Goal: Communication & Community: Share content

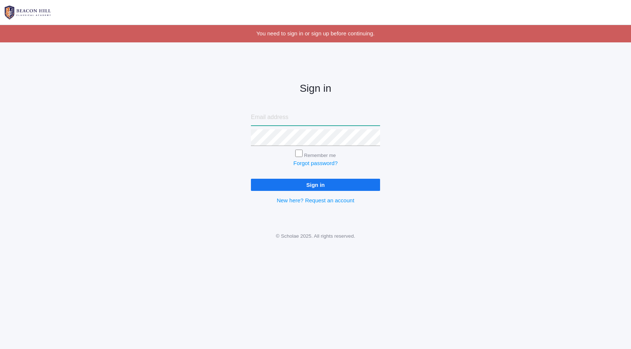
type input "[PERSON_NAME][EMAIL_ADDRESS][DOMAIN_NAME]"
click at [297, 186] on input "Sign in" at bounding box center [315, 185] width 129 height 12
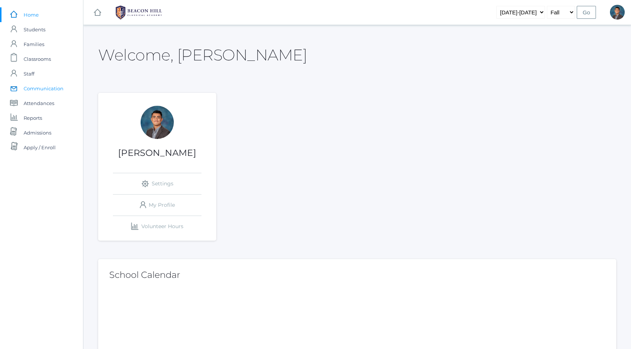
click at [48, 89] on span "Communication" at bounding box center [44, 88] width 40 height 15
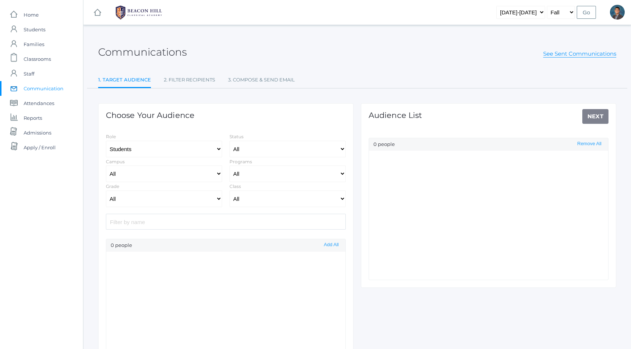
select select "Enrolled"
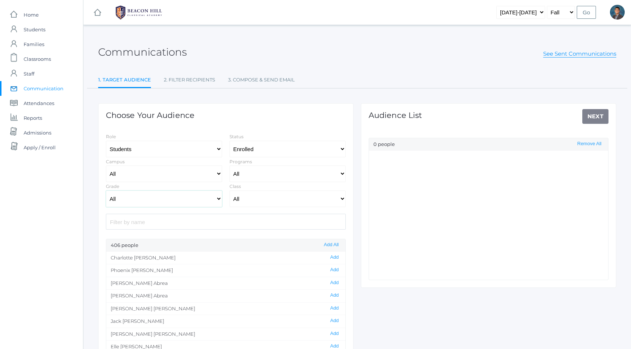
click at [182, 195] on select "All Grammar - Kindergarten - 1st Grade - 2nd Grade - 3rd Grade - 4th Grade - 5t…" at bounding box center [164, 199] width 116 height 17
select select "12"
click at [106, 191] on select "All Grammar - Kindergarten - 1st Grade - 2nd Grade - 3rd Grade - 4th Grade - 5t…" at bounding box center [164, 199] width 116 height 17
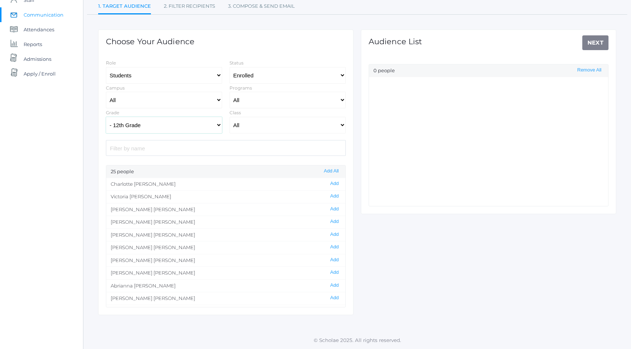
scroll to position [4, 0]
click at [334, 194] on button "Add" at bounding box center [334, 193] width 13 height 6
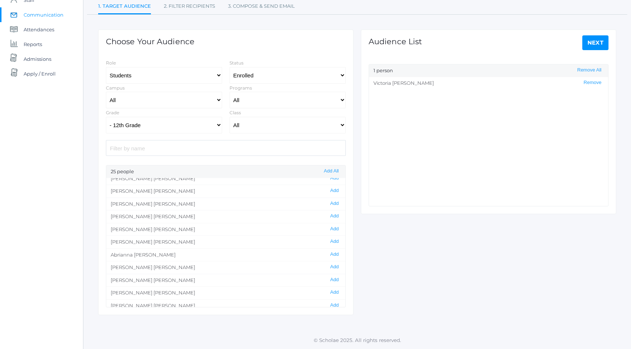
scroll to position [57, 0]
click at [333, 191] on button "Add" at bounding box center [334, 190] width 13 height 6
click at [332, 217] on button "Add" at bounding box center [334, 216] width 13 height 6
click at [334, 241] on button "Add" at bounding box center [334, 242] width 13 height 6
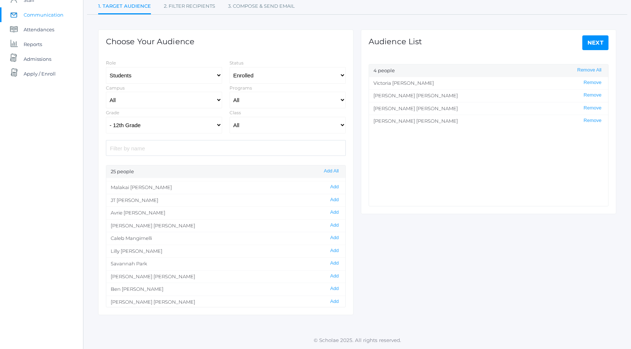
scroll to position [162, 0]
click at [337, 224] on button "Add" at bounding box center [334, 225] width 13 height 6
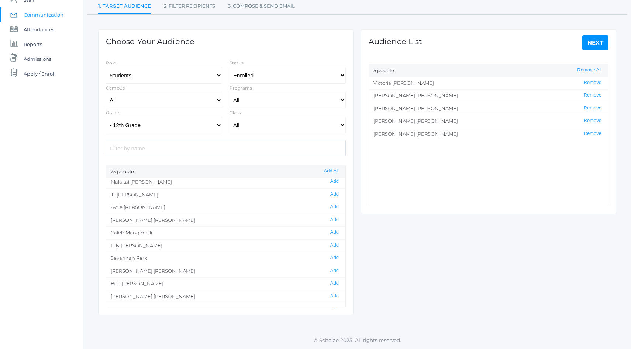
scroll to position [169, 0]
click at [334, 231] on button "Add" at bounding box center [334, 231] width 13 height 6
click at [587, 45] on link "Next" at bounding box center [595, 42] width 27 height 15
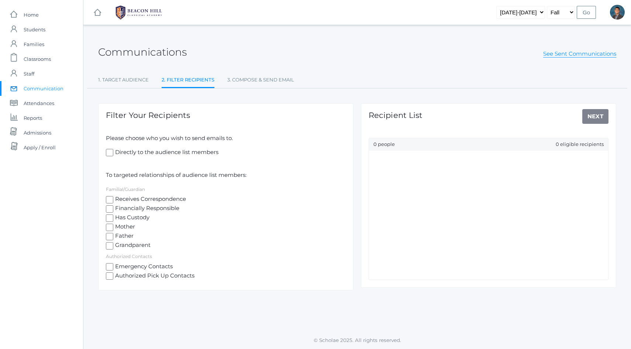
click at [127, 228] on span "Mother" at bounding box center [124, 227] width 22 height 9
click at [113, 228] on input "Mother" at bounding box center [109, 227] width 7 height 7
checkbox input "true"
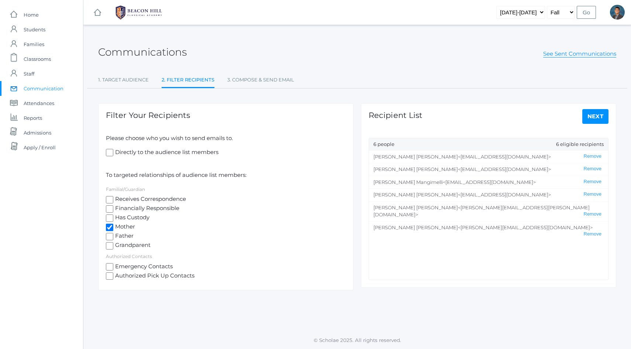
click at [125, 237] on span "Father" at bounding box center [123, 236] width 20 height 9
click at [113, 237] on input "Father" at bounding box center [109, 236] width 7 height 7
checkbox input "true"
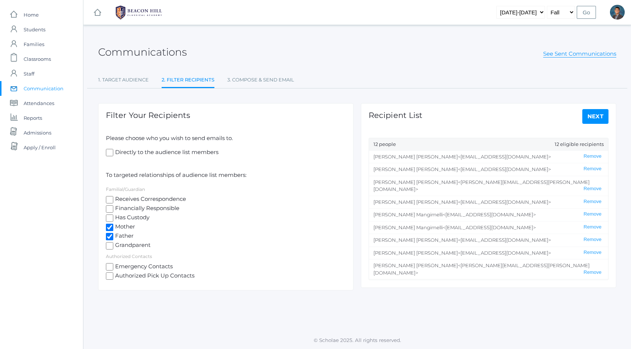
scroll to position [23, 0]
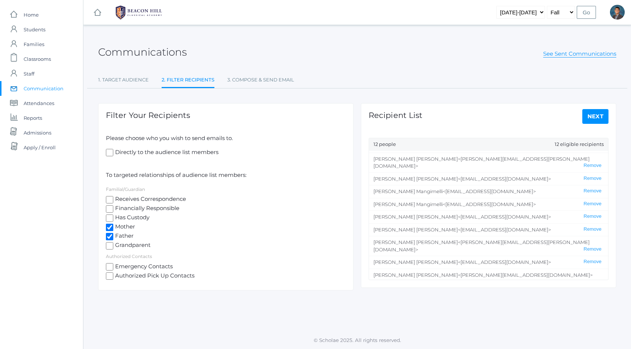
click at [598, 112] on link "Next" at bounding box center [595, 116] width 27 height 15
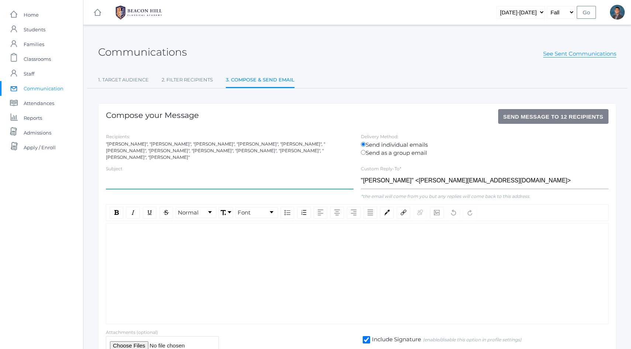
click at [233, 176] on input "text" at bounding box center [230, 181] width 248 height 17
paste input "Congratulations! - [PERSON_NAME] & Nation Forum"
click at [187, 248] on div "rdw-wrapper" at bounding box center [357, 273] width 502 height 101
click at [194, 248] on div "rdw-wrapper" at bounding box center [357, 273] width 502 height 101
click at [156, 178] on input "Congratulations! - [PERSON_NAME] & Nation Forum" at bounding box center [230, 181] width 248 height 17
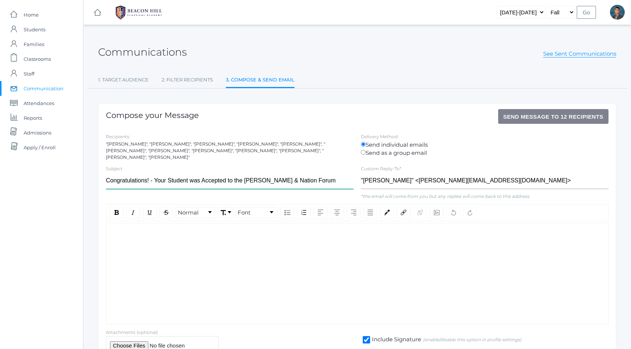
type input "Congratulations! - Your Student was Accepted to the [PERSON_NAME] & Nation Forum"
click at [256, 259] on div "rdw-wrapper" at bounding box center [357, 273] width 502 height 101
click at [208, 235] on div "rdw-editor" at bounding box center [357, 235] width 490 height 8
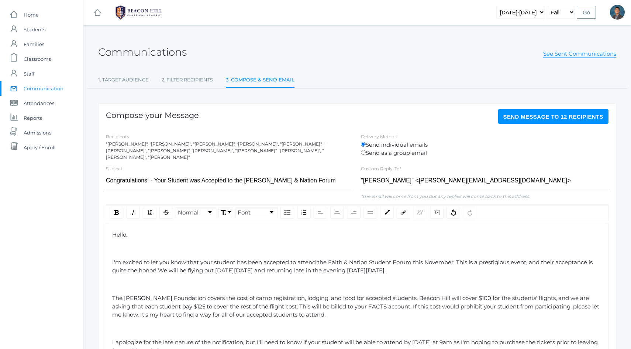
click at [186, 245] on div "rdw-editor" at bounding box center [357, 249] width 490 height 8
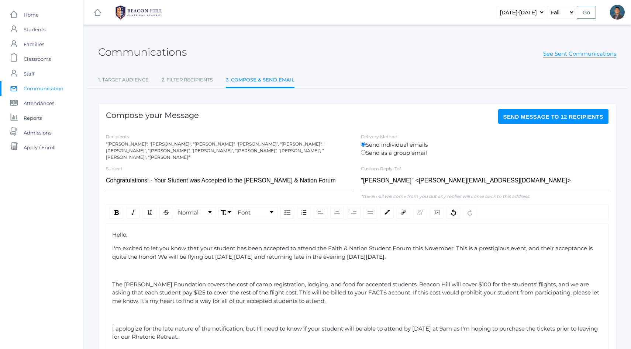
click at [181, 268] on div "rdw-editor" at bounding box center [357, 271] width 490 height 8
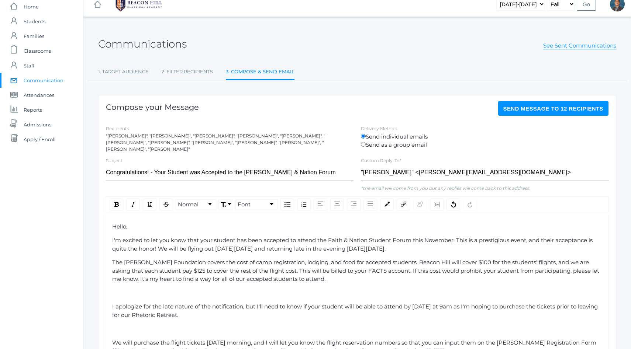
scroll to position [8, 0]
click at [162, 291] on div "rdw-editor" at bounding box center [357, 293] width 490 height 8
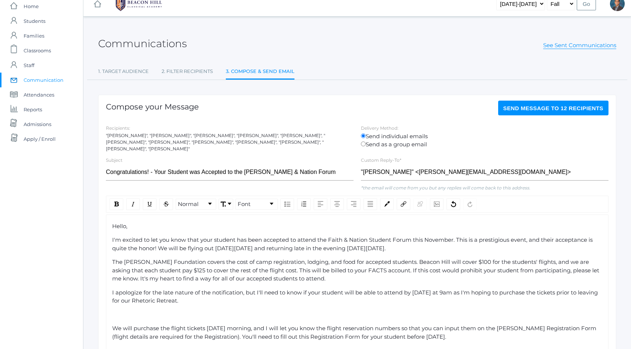
scroll to position [15, 0]
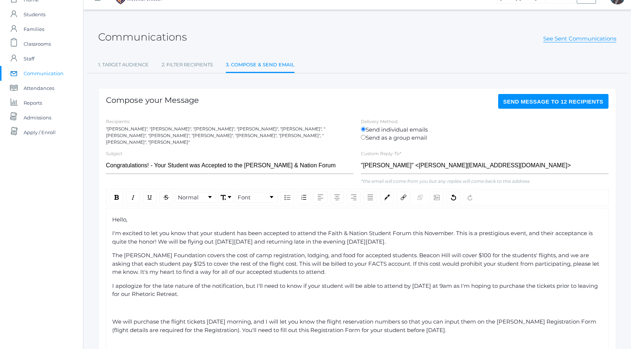
click at [157, 307] on div "rdw-editor" at bounding box center [357, 308] width 490 height 8
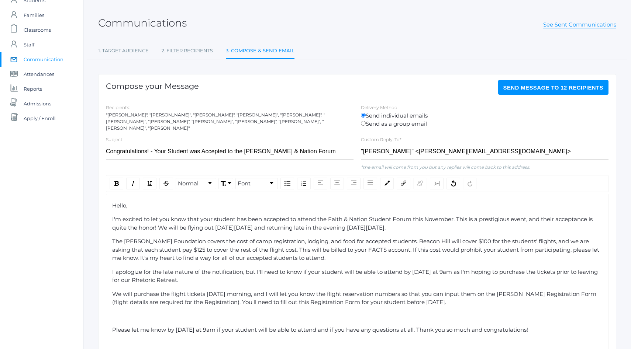
scroll to position [30, 0]
click at [150, 315] on div "rdw-editor" at bounding box center [357, 316] width 490 height 8
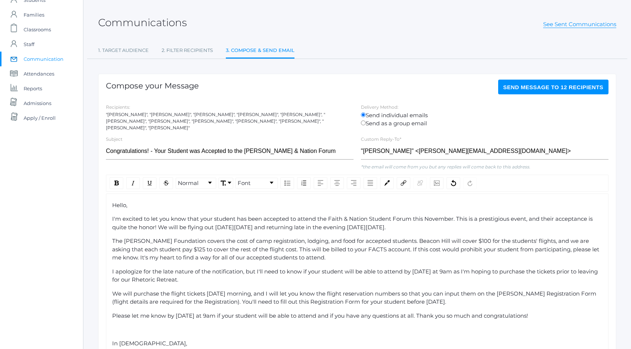
click at [335, 222] on span "I'm excited to let you know that your student has been accepted to attend the F…" at bounding box center [353, 222] width 482 height 15
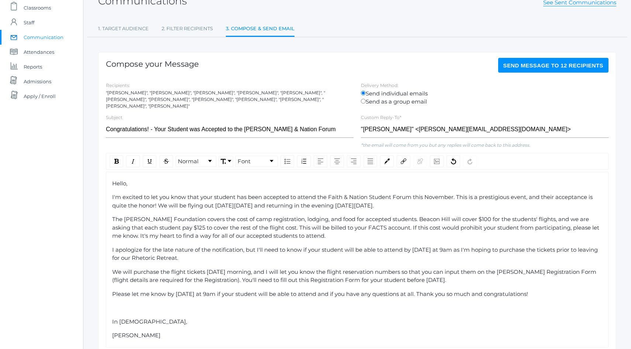
scroll to position [54, 0]
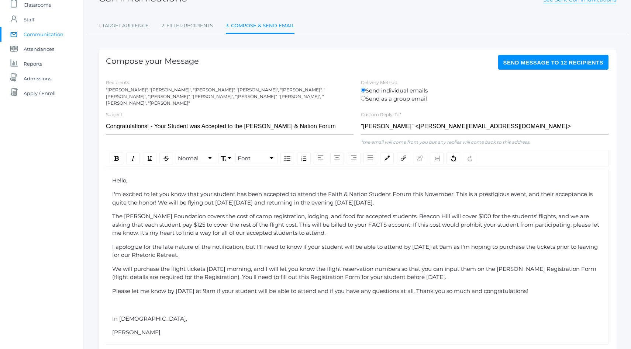
click at [140, 301] on div "rdw-editor" at bounding box center [357, 305] width 490 height 8
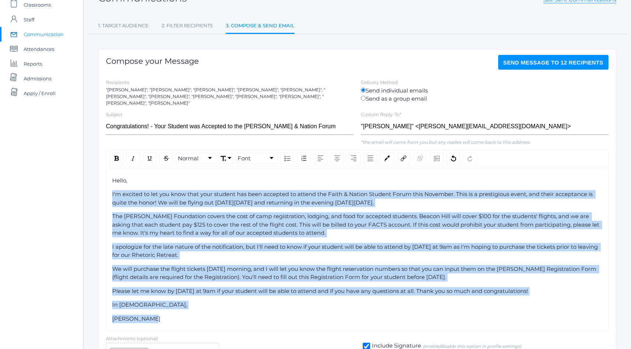
drag, startPoint x: 148, startPoint y: 317, endPoint x: 104, endPoint y: 183, distance: 140.0
click at [104, 183] on div "Normal Font Hello, I'm excited to let you know that your student has been accep…" at bounding box center [357, 240] width 510 height 181
click at [254, 156] on link "Font" at bounding box center [257, 158] width 42 height 10
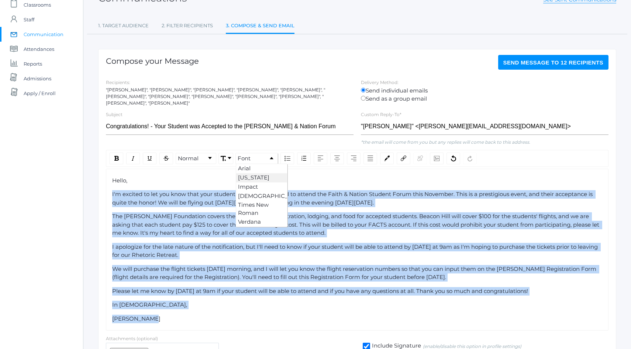
click at [258, 174] on li "[US_STATE]" at bounding box center [261, 177] width 51 height 9
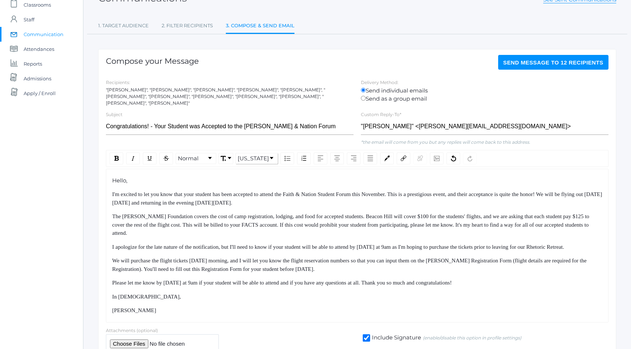
click at [118, 177] on span "Hello," at bounding box center [119, 180] width 15 height 7
click at [269, 153] on link "[US_STATE]" at bounding box center [257, 158] width 42 height 10
click at [258, 176] on li "[US_STATE]" at bounding box center [261, 177] width 51 height 9
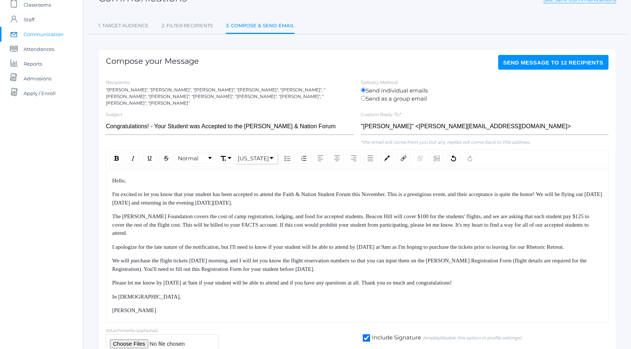
click at [217, 218] on div "The [PERSON_NAME] Foundation covers the cost of camp registration, lodging, and…" at bounding box center [357, 225] width 490 height 25
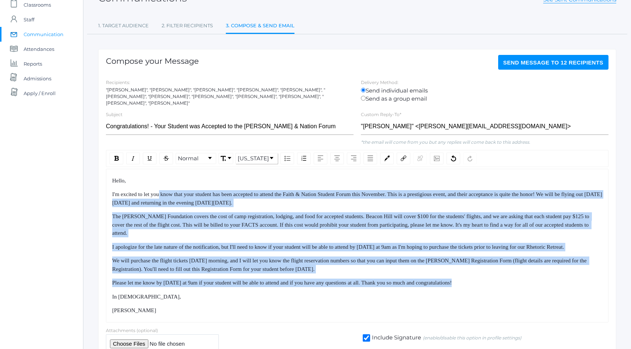
drag, startPoint x: 165, startPoint y: 198, endPoint x: 214, endPoint y: 302, distance: 114.9
click at [213, 299] on div "Hello, I'm excited to let you know that your student has been accepted to atten…" at bounding box center [357, 246] width 490 height 138
click at [214, 301] on div "In [DEMOGRAPHIC_DATA]," at bounding box center [357, 297] width 490 height 8
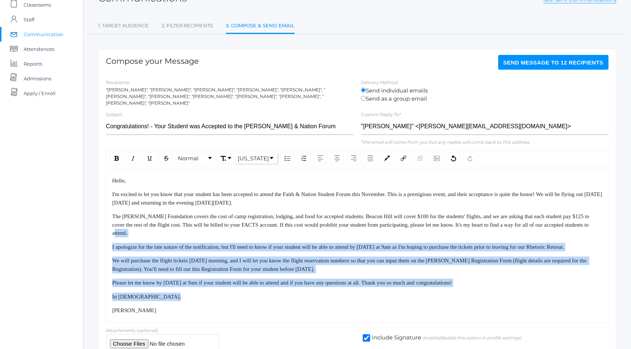
drag, startPoint x: 214, startPoint y: 302, endPoint x: 197, endPoint y: 197, distance: 105.7
click at [198, 204] on div "Hello, I'm excited to let you know that your student has been accepted to atten…" at bounding box center [357, 246] width 490 height 138
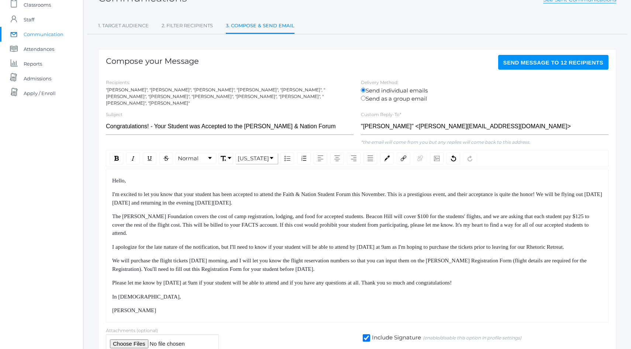
click at [197, 197] on span "I'm excited to let you know that your student has been accepted to attend the F…" at bounding box center [357, 198] width 490 height 14
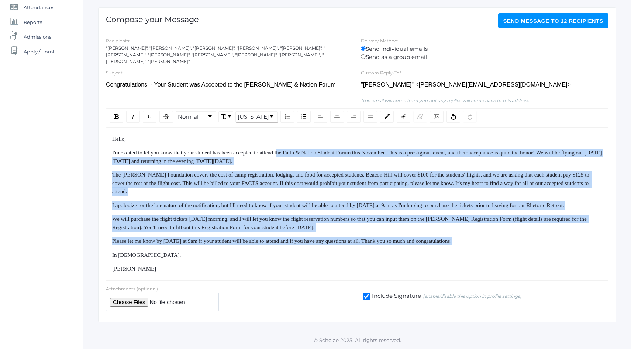
drag, startPoint x: 294, startPoint y: 144, endPoint x: 326, endPoint y: 251, distance: 111.9
click at [326, 251] on div "Hello, I'm excited to let you know that your student has been accepted to atten…" at bounding box center [357, 204] width 490 height 138
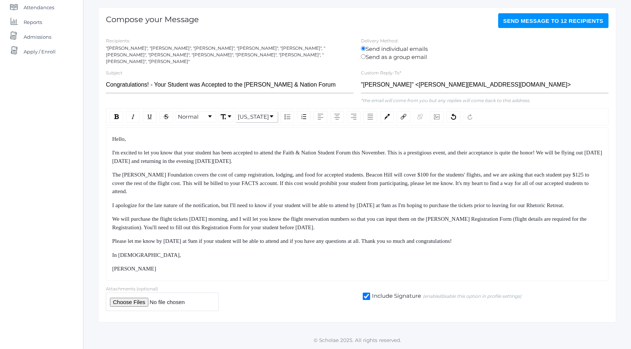
click at [326, 251] on div "In [DEMOGRAPHIC_DATA]," at bounding box center [357, 255] width 490 height 8
click at [304, 149] on div "I'm excited to let you know that your student has been accepted to attend the F…" at bounding box center [357, 157] width 490 height 17
drag, startPoint x: 304, startPoint y: 141, endPoint x: 363, endPoint y: 144, distance: 59.8
click at [363, 149] on div "I'm excited to let you know that your student has been accepted to attend the F…" at bounding box center [357, 157] width 490 height 17
copy span "Faith & Nation Student Forum"
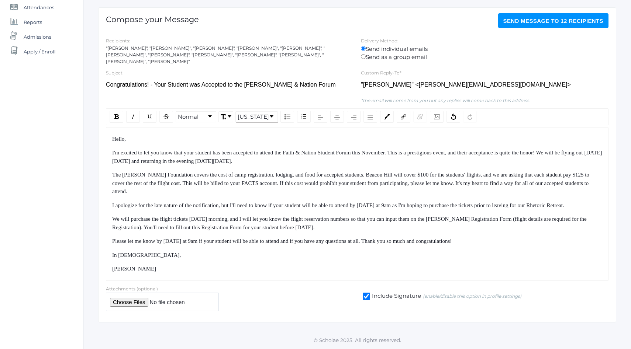
click at [268, 151] on span "I'm excited to let you know that your student has been accepted to attend the F…" at bounding box center [357, 157] width 490 height 14
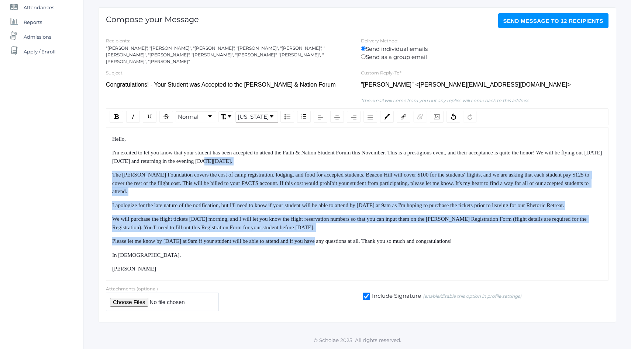
drag, startPoint x: 268, startPoint y: 151, endPoint x: 321, endPoint y: 241, distance: 104.2
click at [321, 240] on div "Hello, I'm excited to let you know that your student has been accepted to atten…" at bounding box center [357, 204] width 490 height 138
click at [321, 241] on span "Please let me know by [DATE] at 9am if your student will be able to attend and …" at bounding box center [281, 241] width 339 height 6
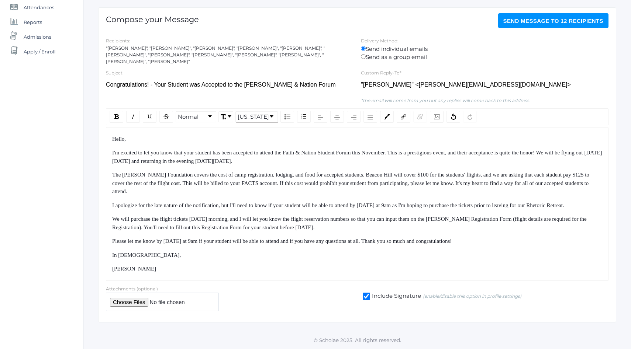
click at [308, 150] on span "I'm excited to let you know that your student has been accepted to attend the F…" at bounding box center [357, 157] width 490 height 14
drag, startPoint x: 308, startPoint y: 146, endPoint x: 371, endPoint y: 142, distance: 62.8
click at [371, 150] on span "I'm excited to let you know that your student has been accepted to attend the F…" at bounding box center [357, 157] width 490 height 14
click at [117, 114] on img "rdw-inline-control" at bounding box center [116, 116] width 4 height 5
click at [225, 203] on span "I apologize for the late nature of the notification, but I'll need to know if y…" at bounding box center [338, 206] width 452 height 6
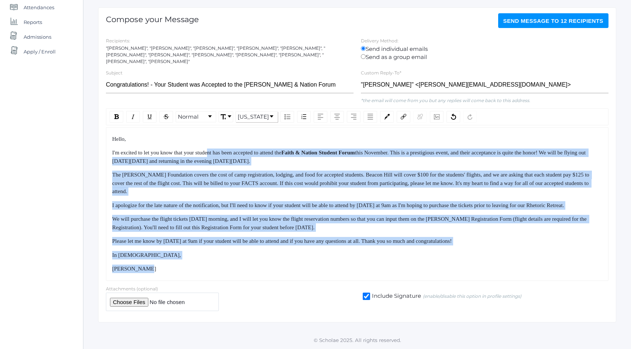
drag, startPoint x: 214, startPoint y: 147, endPoint x: 267, endPoint y: 271, distance: 135.2
click at [267, 271] on div "Hello, I'm excited to let you know that your student has been accepted to atten…" at bounding box center [357, 204] width 490 height 138
click at [268, 273] on div "[PERSON_NAME]" at bounding box center [357, 269] width 490 height 8
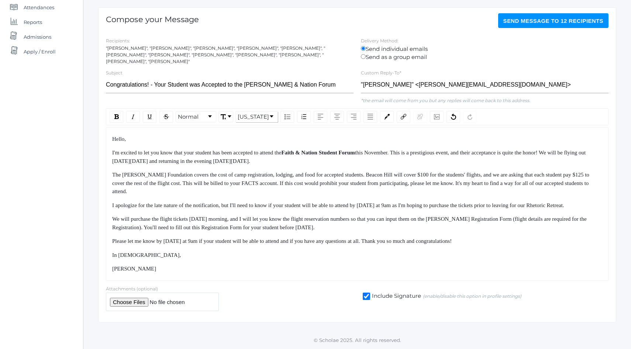
click at [311, 150] on span "Faith & Nation Student Forum" at bounding box center [317, 153] width 73 height 6
drag, startPoint x: 311, startPoint y: 145, endPoint x: 374, endPoint y: 145, distance: 63.5
click at [355, 150] on span "Faith & Nation Student Forum" at bounding box center [317, 153] width 73 height 6
click at [119, 111] on div "rdw-inline-control" at bounding box center [117, 117] width 14 height 12
click at [158, 155] on span "I'm excited to let you know that your student has been accepted to attend the F…" at bounding box center [357, 157] width 490 height 14
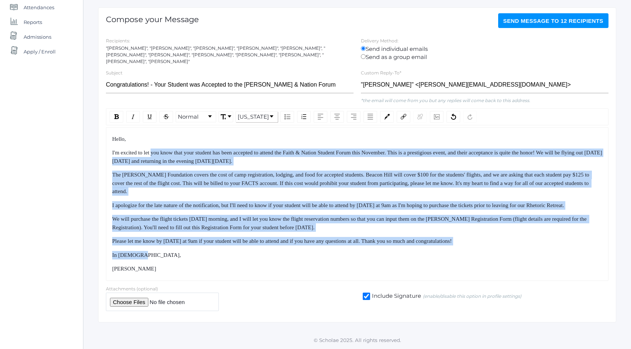
drag, startPoint x: 155, startPoint y: 145, endPoint x: 231, endPoint y: 255, distance: 133.9
click at [231, 255] on div "Hello, I'm excited to let you know that your student has been accepted to atten…" at bounding box center [357, 204] width 490 height 138
click at [231, 255] on div "In [DEMOGRAPHIC_DATA]," at bounding box center [357, 255] width 490 height 8
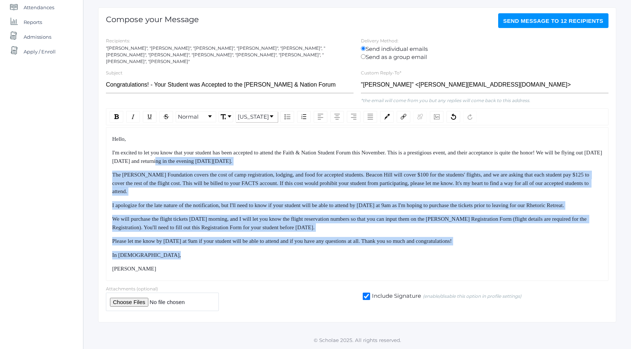
drag, startPoint x: 231, startPoint y: 255, endPoint x: 214, endPoint y: 150, distance: 106.3
click at [214, 150] on div "Hello, I'm excited to let you know that your student has been accepted to atten…" at bounding box center [357, 204] width 490 height 138
click at [214, 150] on span "I'm excited to let you know that your student has been accepted to attend the F…" at bounding box center [357, 157] width 490 height 14
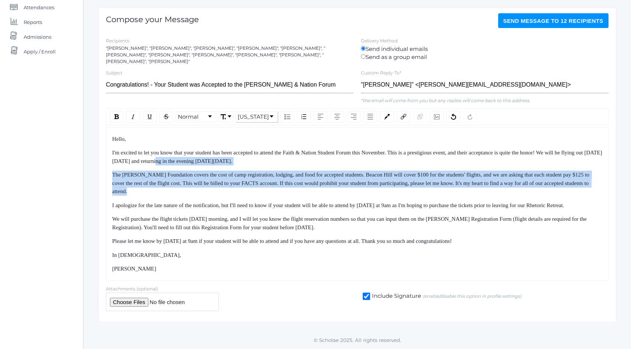
drag, startPoint x: 214, startPoint y: 150, endPoint x: 224, endPoint y: 180, distance: 31.7
click at [224, 180] on div "Hello, I'm excited to let you know that your student has been accepted to atten…" at bounding box center [357, 204] width 490 height 138
click at [225, 180] on div "The [PERSON_NAME] Foundation covers the cost of camp registration, lodging, and…" at bounding box center [357, 183] width 490 height 25
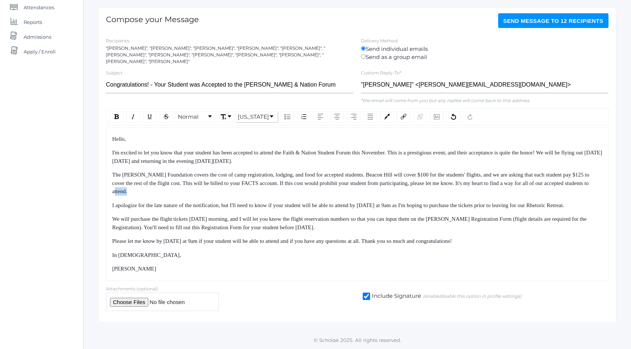
click at [225, 180] on div "The [PERSON_NAME] Foundation covers the cost of camp registration, lodging, and…" at bounding box center [357, 183] width 490 height 25
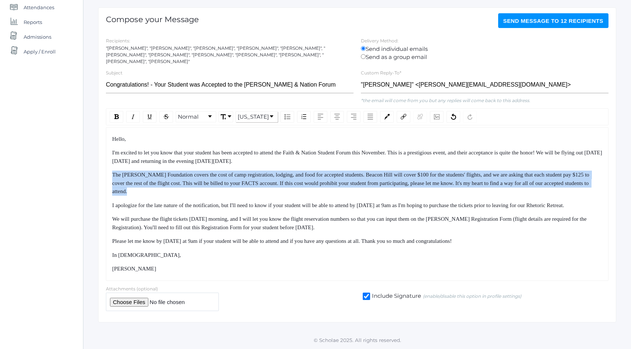
click at [225, 180] on div "The [PERSON_NAME] Foundation covers the cost of camp registration, lodging, and…" at bounding box center [357, 183] width 490 height 25
click at [245, 173] on span "The [PERSON_NAME] Foundation covers the cost of camp registration, lodging, and…" at bounding box center [351, 183] width 479 height 23
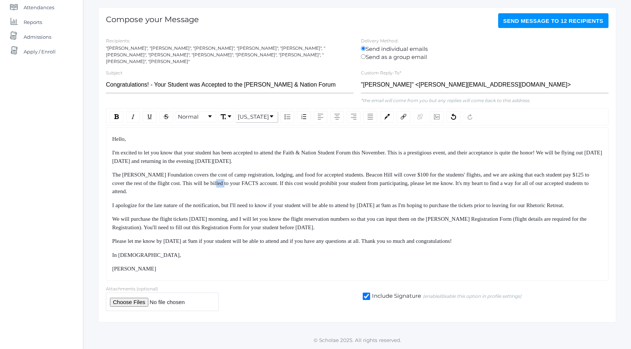
click at [245, 173] on span "The [PERSON_NAME] Foundation covers the cost of camp registration, lodging, and…" at bounding box center [351, 183] width 479 height 23
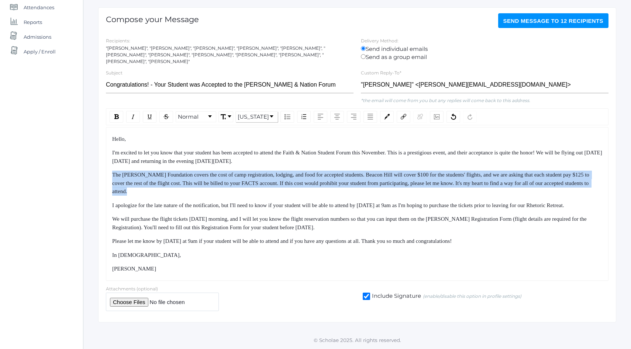
click at [245, 173] on span "The [PERSON_NAME] Foundation covers the cost of camp registration, lodging, and…" at bounding box center [351, 183] width 479 height 23
click at [220, 172] on span "The [PERSON_NAME] Foundation covers the cost of camp registration, lodging, and…" at bounding box center [351, 183] width 479 height 23
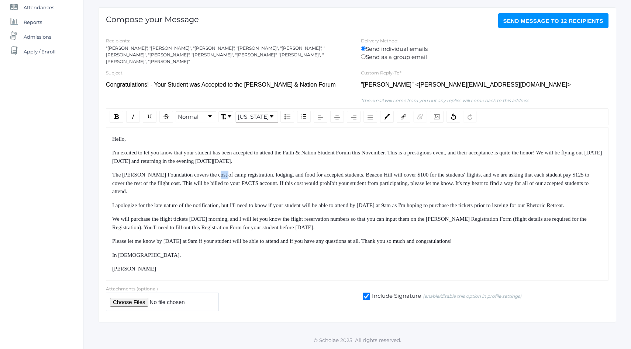
click at [220, 172] on span "The [PERSON_NAME] Foundation covers the cost of camp registration, lodging, and…" at bounding box center [351, 183] width 479 height 23
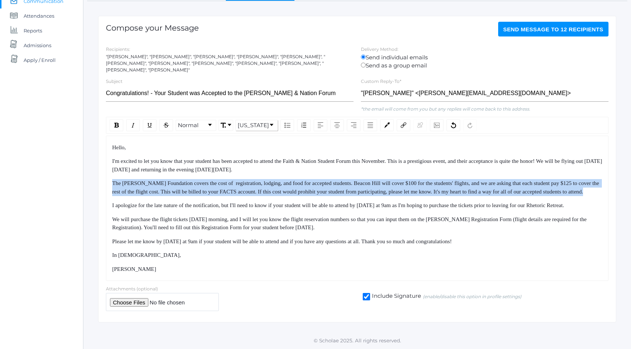
drag, startPoint x: 201, startPoint y: 160, endPoint x: 218, endPoint y: 188, distance: 33.1
click at [218, 188] on div "Hello, I'm excited to let you know that your student has been accepted to atten…" at bounding box center [357, 209] width 490 height 130
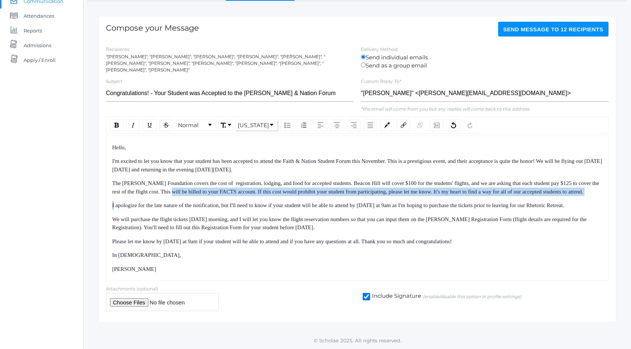
drag, startPoint x: 218, startPoint y: 188, endPoint x: 211, endPoint y: 170, distance: 19.5
click at [211, 171] on div "Hello, I'm excited to let you know that your student has been accepted to atten…" at bounding box center [357, 209] width 490 height 130
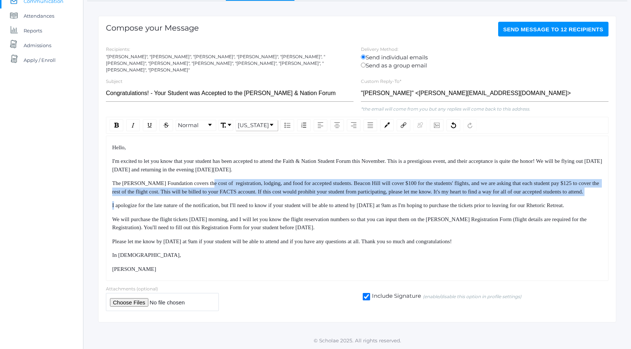
click at [211, 179] on div "The [PERSON_NAME] Foundation covers the cost of registration, lodging, and food…" at bounding box center [357, 187] width 490 height 17
drag, startPoint x: 211, startPoint y: 170, endPoint x: 227, endPoint y: 191, distance: 26.4
click at [226, 191] on div "Hello, I'm excited to let you know that your student has been accepted to atten…" at bounding box center [357, 209] width 490 height 130
click at [227, 191] on div "Hello, I'm excited to let you know that your student has been accepted to atten…" at bounding box center [357, 209] width 490 height 130
drag, startPoint x: 227, startPoint y: 191, endPoint x: 222, endPoint y: 169, distance: 23.4
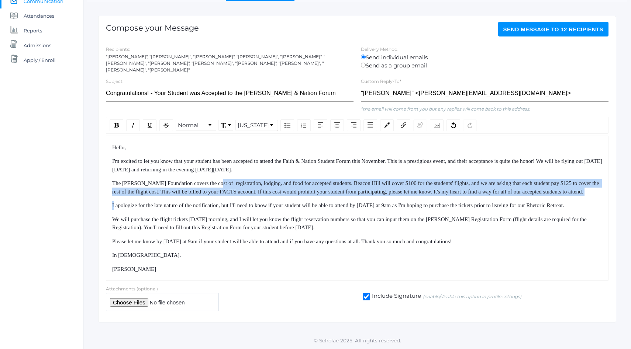
click at [222, 169] on div "Hello, I'm excited to let you know that your student has been accepted to atten…" at bounding box center [357, 209] width 490 height 130
click at [222, 180] on span "The [PERSON_NAME] Foundation covers the cost of registration, lodging, and food…" at bounding box center [356, 187] width 488 height 14
drag, startPoint x: 222, startPoint y: 169, endPoint x: 250, endPoint y: 186, distance: 33.5
click at [247, 185] on div "The [PERSON_NAME] Foundation covers the cost of registration, lodging, and food…" at bounding box center [357, 187] width 490 height 17
click at [250, 186] on div "The [PERSON_NAME] Foundation covers the cost of registration, lodging, and food…" at bounding box center [357, 187] width 490 height 17
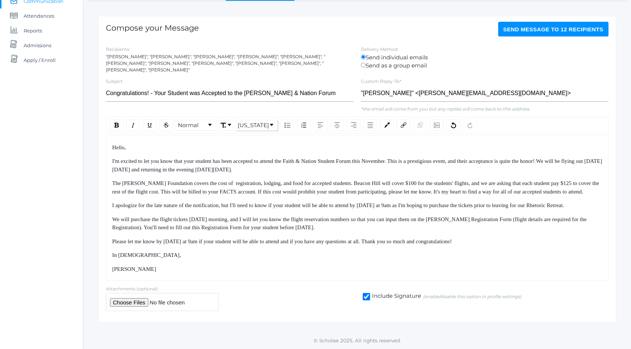
click at [423, 180] on span "The [PERSON_NAME] Foundation covers the cost of registration, lodging, and food…" at bounding box center [356, 187] width 488 height 14
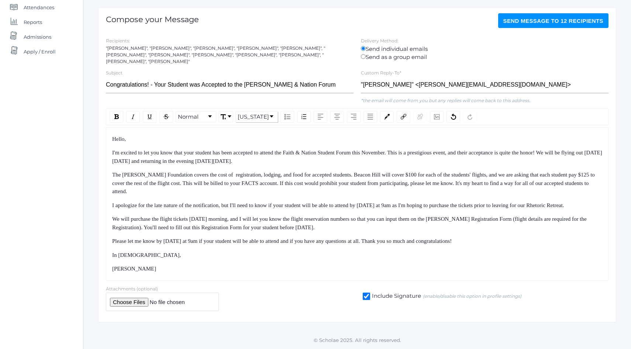
drag, startPoint x: 418, startPoint y: 150, endPoint x: 438, endPoint y: 192, distance: 47.0
click at [438, 192] on div "Hello, I'm excited to let you know that your student has been accepted to atten…" at bounding box center [357, 204] width 490 height 138
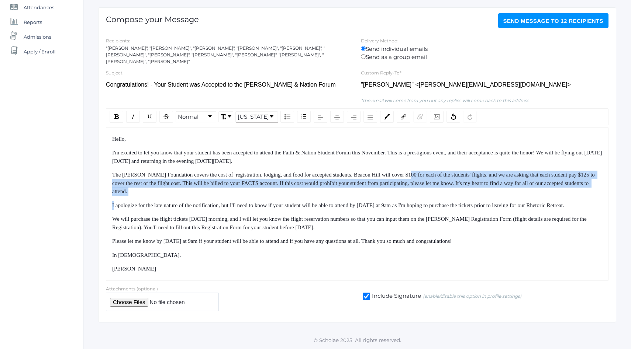
drag, startPoint x: 438, startPoint y: 192, endPoint x: 426, endPoint y: 165, distance: 29.4
click at [426, 166] on div "Hello, I'm excited to let you know that your student has been accepted to atten…" at bounding box center [357, 204] width 490 height 138
click at [426, 172] on span "The [PERSON_NAME] Foundation covers the cost of registration, lodging, and food…" at bounding box center [354, 183] width 484 height 23
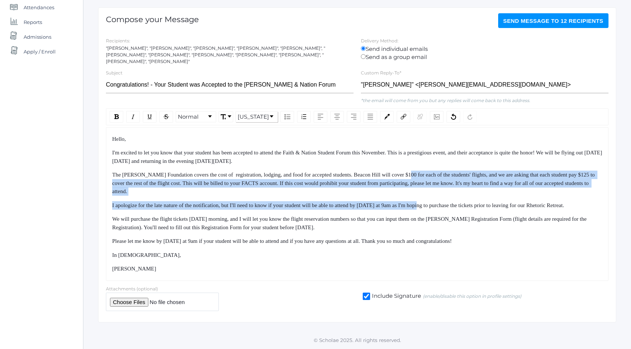
drag, startPoint x: 426, startPoint y: 165, endPoint x: 444, endPoint y: 205, distance: 43.9
click at [444, 205] on div "Hello, I'm excited to let you know that your student has been accepted to atten…" at bounding box center [357, 204] width 490 height 138
click at [444, 205] on div "I apologize for the late nature of the notification, but I'll need to know if y…" at bounding box center [357, 205] width 490 height 8
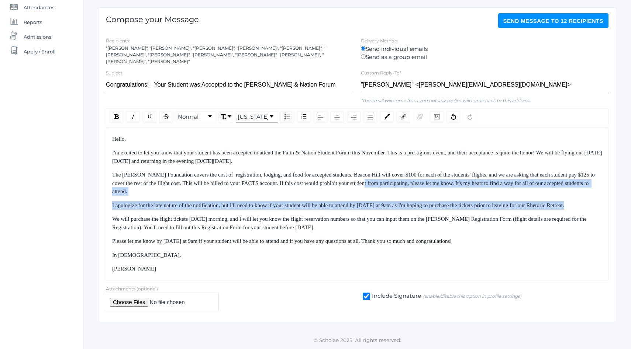
drag, startPoint x: 444, startPoint y: 205, endPoint x: 433, endPoint y: 164, distance: 43.0
click at [433, 165] on div "Hello, I'm excited to let you know that your student has been accepted to atten…" at bounding box center [357, 204] width 490 height 138
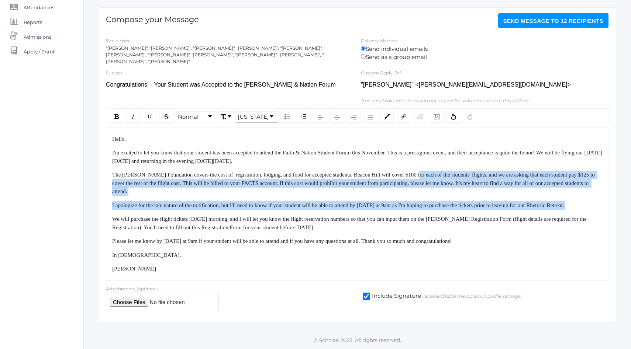
click at [433, 172] on span "The [PERSON_NAME] Foundation covers the cost of registration, lodging, and food…" at bounding box center [354, 183] width 484 height 23
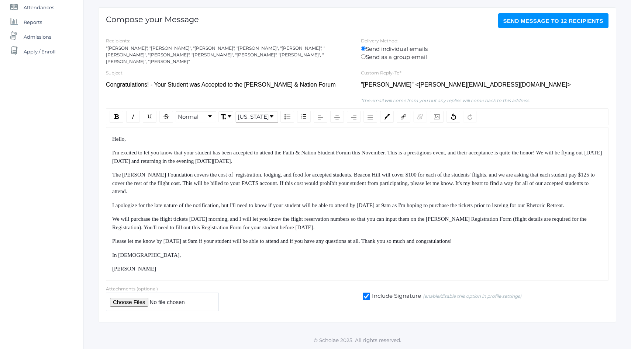
click at [565, 172] on span "The [PERSON_NAME] Foundation covers the cost of registration, lodging, and food…" at bounding box center [354, 183] width 484 height 23
drag, startPoint x: 485, startPoint y: 151, endPoint x: 494, endPoint y: 189, distance: 39.7
click at [494, 189] on div "Hello, I'm excited to let you know that your student has been accepted to atten…" at bounding box center [357, 204] width 490 height 138
click at [494, 190] on div "Hello, I'm excited to let you know that your student has been accepted to atten…" at bounding box center [357, 204] width 490 height 138
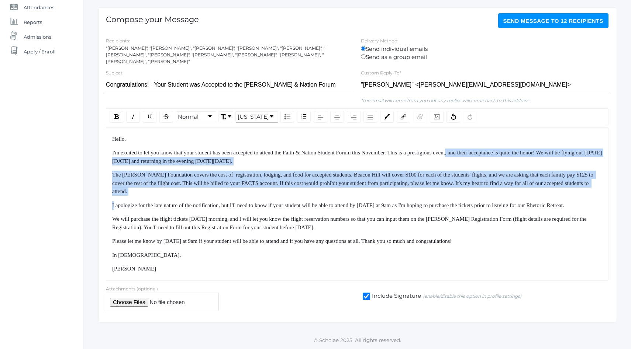
drag, startPoint x: 494, startPoint y: 190, endPoint x: 478, endPoint y: 148, distance: 44.1
click at [479, 148] on div "Hello, I'm excited to let you know that your student has been accepted to atten…" at bounding box center [357, 204] width 490 height 138
click at [478, 149] on div "I'm excited to let you know that your student has been accepted to attend the F…" at bounding box center [357, 157] width 490 height 17
drag, startPoint x: 478, startPoint y: 148, endPoint x: 489, endPoint y: 179, distance: 32.6
click at [489, 179] on div "Hello, I'm excited to let you know that your student has been accepted to atten…" at bounding box center [357, 204] width 490 height 138
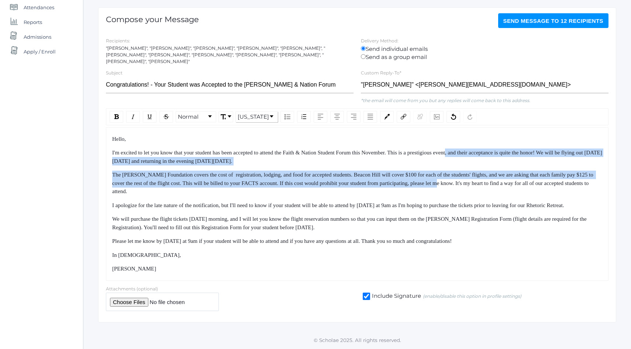
click at [489, 179] on div "The [PERSON_NAME] Foundation covers the cost of registration, lodging, and food…" at bounding box center [357, 183] width 490 height 25
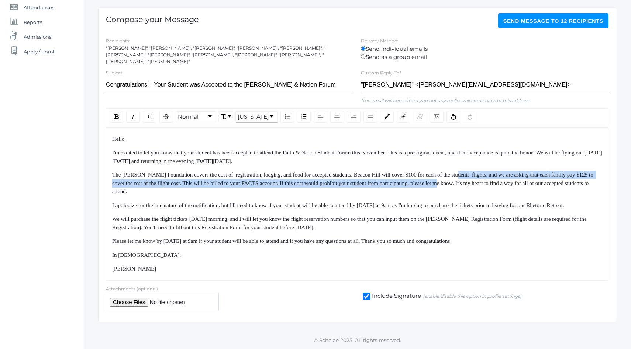
drag, startPoint x: 489, startPoint y: 179, endPoint x: 480, endPoint y: 161, distance: 19.8
click at [480, 161] on div "Hello, I'm excited to let you know that your student has been accepted to atten…" at bounding box center [357, 204] width 490 height 138
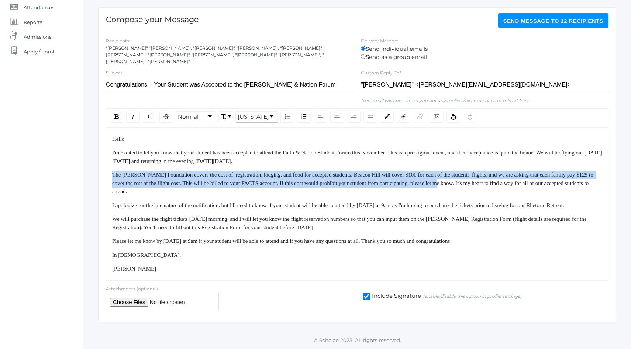
click at [480, 160] on div "Hello, I'm excited to let you know that your student has been accepted to atten…" at bounding box center [357, 204] width 490 height 138
drag, startPoint x: 480, startPoint y: 160, endPoint x: 486, endPoint y: 185, distance: 25.6
click at [486, 185] on div "Hello, I'm excited to let you know that your student has been accepted to atten…" at bounding box center [357, 204] width 490 height 138
click at [486, 185] on div "The [PERSON_NAME] Foundation covers the cost of registration, lodging, and food…" at bounding box center [357, 183] width 490 height 25
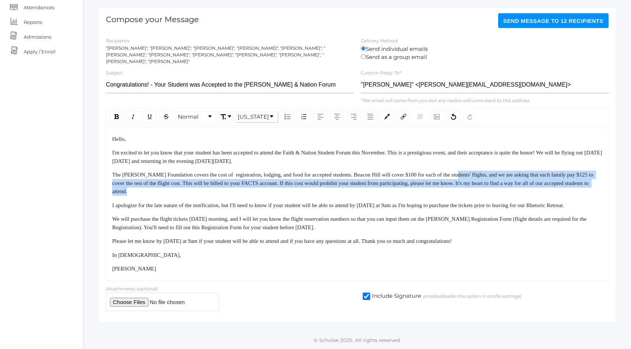
drag, startPoint x: 486, startPoint y: 185, endPoint x: 477, endPoint y: 165, distance: 21.8
click at [477, 171] on div "The [PERSON_NAME] Foundation covers the cost of registration, lodging, and food…" at bounding box center [357, 183] width 490 height 25
click at [477, 172] on span "The [PERSON_NAME] Foundation covers the cost of registration, lodging, and food…" at bounding box center [353, 183] width 482 height 23
drag, startPoint x: 477, startPoint y: 165, endPoint x: 485, endPoint y: 190, distance: 26.6
click at [485, 190] on div "Hello, I'm excited to let you know that your student has been accepted to atten…" at bounding box center [357, 204] width 490 height 138
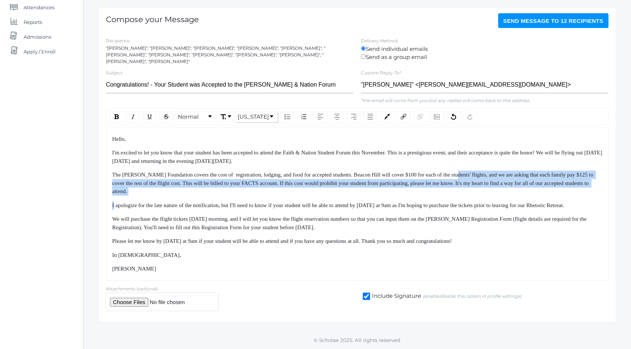
click at [485, 190] on div "Hello, I'm excited to let you know that your student has been accepted to atten…" at bounding box center [357, 204] width 490 height 138
drag, startPoint x: 485, startPoint y: 190, endPoint x: 472, endPoint y: 156, distance: 37.0
click at [473, 156] on div "Hello, I'm excited to let you know that your student has been accepted to atten…" at bounding box center [357, 204] width 490 height 138
click at [472, 156] on div "I'm excited to let you know that your student has been accepted to attend the F…" at bounding box center [357, 157] width 490 height 17
drag, startPoint x: 472, startPoint y: 156, endPoint x: 488, endPoint y: 209, distance: 55.7
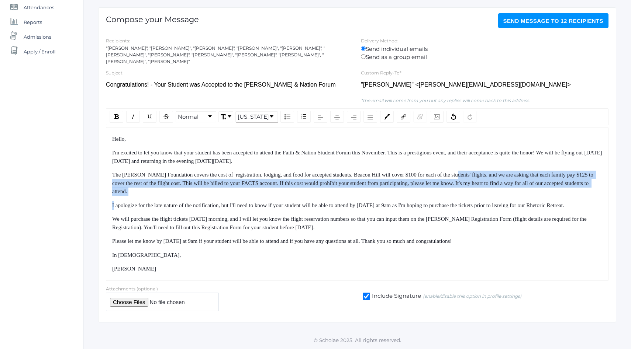
click at [487, 209] on div "Hello, I'm excited to let you know that your student has been accepted to atten…" at bounding box center [357, 204] width 490 height 138
click at [488, 209] on div "I apologize for the late nature of the notification, but I'll need to know if y…" at bounding box center [357, 205] width 490 height 8
drag, startPoint x: 488, startPoint y: 209, endPoint x: 468, endPoint y: 153, distance: 59.2
click at [468, 153] on div "Hello, I'm excited to let you know that your student has been accepted to atten…" at bounding box center [357, 204] width 490 height 138
click at [468, 153] on div "I'm excited to let you know that your student has been accepted to attend the F…" at bounding box center [357, 157] width 490 height 17
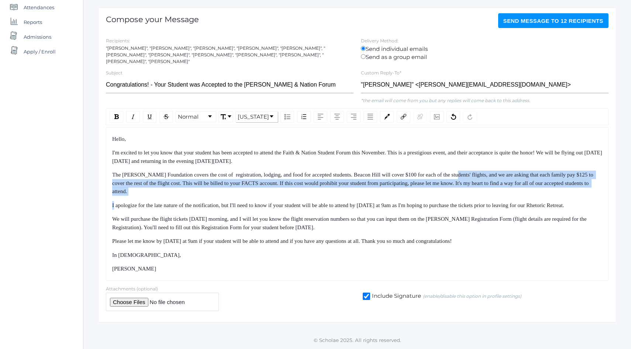
drag, startPoint x: 468, startPoint y: 153, endPoint x: 488, endPoint y: 203, distance: 54.1
click at [488, 203] on div "Hello, I'm excited to let you know that your student has been accepted to atten…" at bounding box center [357, 204] width 490 height 138
click at [488, 203] on div "I apologize for the late nature of the notification, but I'll need to know if y…" at bounding box center [357, 205] width 490 height 8
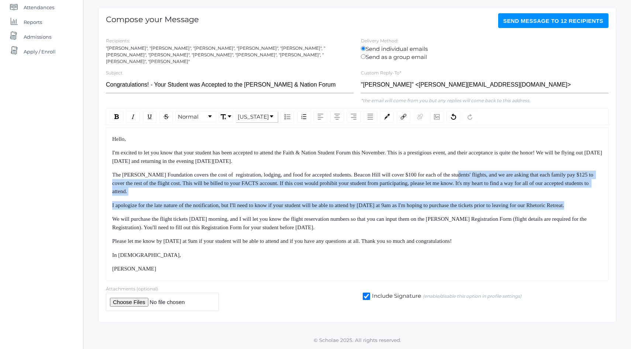
drag, startPoint x: 488, startPoint y: 203, endPoint x: 475, endPoint y: 161, distance: 44.6
click at [475, 162] on div "Hello, I'm excited to let you know that your student has been accepted to atten…" at bounding box center [357, 204] width 490 height 138
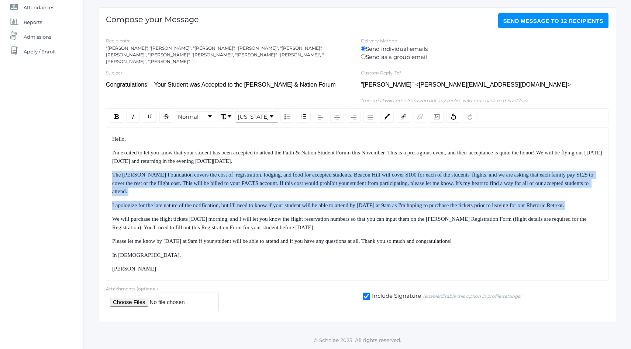
click at [475, 161] on div "Hello, I'm excited to let you know that your student has been accepted to atten…" at bounding box center [357, 204] width 490 height 138
drag, startPoint x: 475, startPoint y: 161, endPoint x: 491, endPoint y: 205, distance: 46.8
click at [491, 205] on div "Hello, I'm excited to let you know that your student has been accepted to atten…" at bounding box center [357, 204] width 490 height 138
click at [491, 205] on div "I apologize for the late nature of the notification, but I'll need to know if y…" at bounding box center [357, 205] width 490 height 8
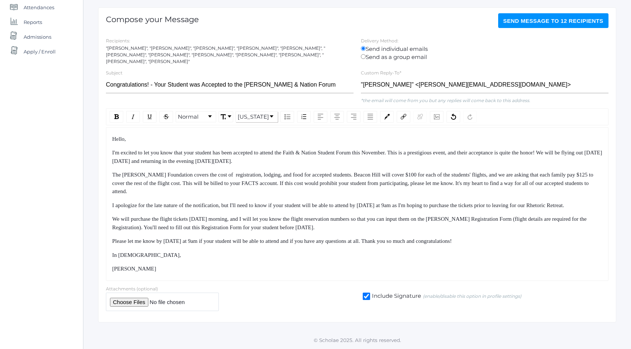
click at [375, 201] on div "I apologize for the late nature of the notification, but I'll need to know if y…" at bounding box center [357, 205] width 490 height 8
drag, startPoint x: 375, startPoint y: 200, endPoint x: 417, endPoint y: 201, distance: 42.1
click at [417, 201] on div "I apologize for the late nature of the notification, but I'll need to know if y…" at bounding box center [357, 205] width 490 height 8
click at [419, 203] on span "I apologize for the late nature of the notification, but I'll need to know if y…" at bounding box center [338, 206] width 452 height 6
drag
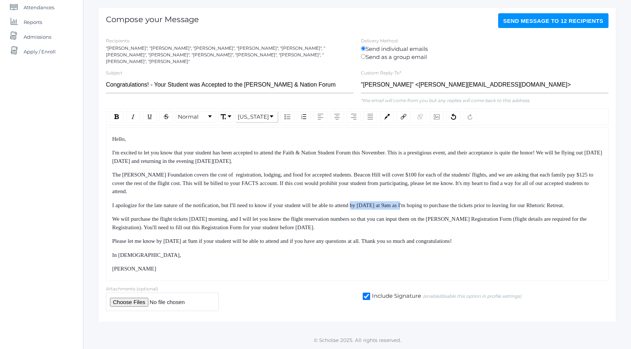
click at [372, 203] on span "I apologize for the late nature of the notification, but I'll need to know if y…" at bounding box center [338, 206] width 452 height 6
click at [133, 114] on img "rdw-inline-control" at bounding box center [133, 117] width 6 height 6
click at [220, 188] on div "Hello, I'm excited to let you know that your student has been accepted to atten…" at bounding box center [357, 204] width 490 height 138
click at [240, 214] on div "Hello, I'm excited to let you know that your student has been accepted to atten…" at bounding box center [357, 204] width 490 height 138
click at [243, 218] on span "We will purchase the flight tickets [DATE] morning, and I will let you know the…" at bounding box center [350, 223] width 476 height 14
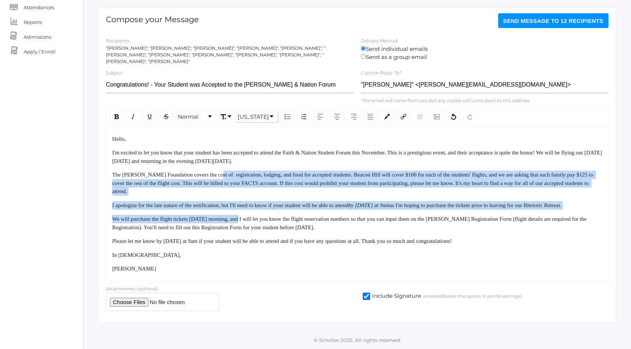
click at [225, 164] on div "Hello, I'm excited to let you know that your student has been accepted to atten…" at bounding box center [357, 204] width 490 height 138
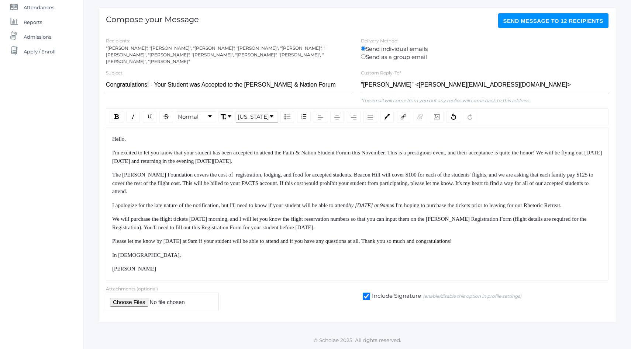
click at [224, 161] on div "Hello, I'm excited to let you know that your student has been accepted to atten…" at bounding box center [357, 204] width 490 height 138
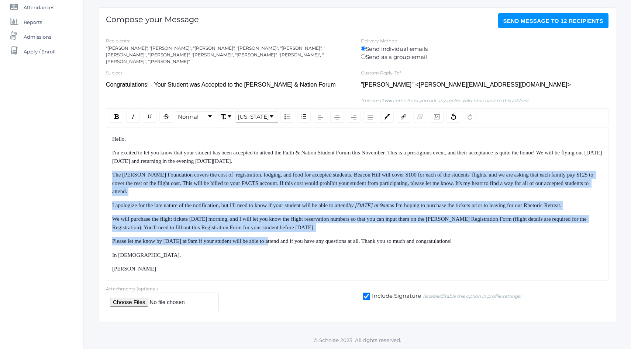
click at [278, 238] on div "Hello, I'm excited to let you know that your student has been accepted to atten…" at bounding box center [357, 204] width 490 height 138
click at [281, 242] on span "Please let me know by [DATE] at 9am if your student will be able to attend and …" at bounding box center [281, 241] width 339 height 6
click at [263, 167] on div "Hello, I'm excited to let you know that your student has been accepted to atten…" at bounding box center [357, 204] width 490 height 138
click at [263, 172] on span "The [PERSON_NAME] Foundation covers the cost of registration, lodging, and food…" at bounding box center [353, 183] width 482 height 23
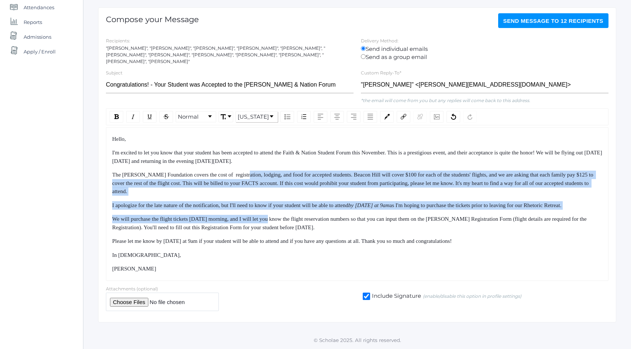
click at [290, 243] on div "Hello, I'm excited to let you know that your student has been accepted to atten…" at bounding box center [357, 204] width 490 height 138
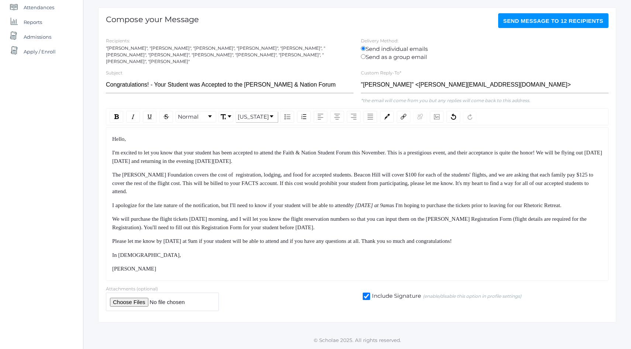
click at [292, 246] on div "Hello, I'm excited to let you know that your student has been accepted to atten…" at bounding box center [357, 204] width 490 height 138
click at [258, 210] on div "Hello, I'm excited to let you know that your student has been accepted to atten…" at bounding box center [357, 204] width 490 height 138
click at [253, 203] on div "I apologize for the late nature of the notification, but I'll need to know if y…" at bounding box center [357, 205] width 490 height 8
click at [259, 234] on div "Hello, I'm excited to let you know that your student has been accepted to atten…" at bounding box center [357, 204] width 490 height 138
click at [251, 224] on span "We will purchase the flight tickets [DATE] morning, and I will let you know the…" at bounding box center [350, 223] width 476 height 14
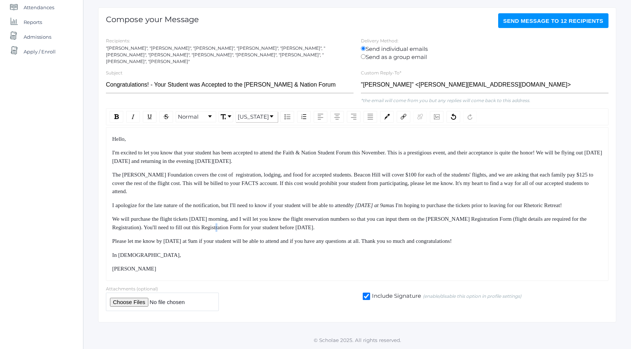
click at [251, 224] on span "We will purchase the flight tickets [DATE] morning, and I will let you know the…" at bounding box center [350, 223] width 476 height 14
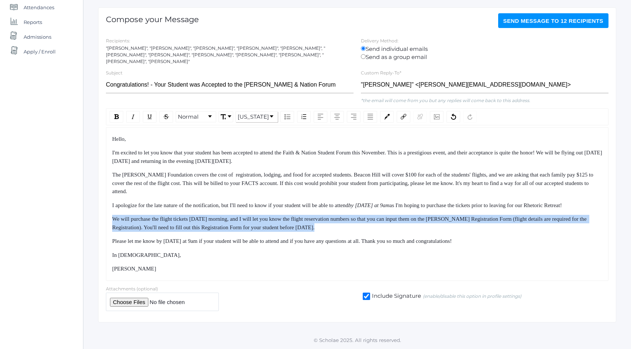
click at [251, 224] on span "We will purchase the flight tickets [DATE] morning, and I will let you know the…" at bounding box center [350, 223] width 476 height 14
click at [253, 222] on span "We will purchase the flight tickets [DATE] morning, and I will let you know the…" at bounding box center [350, 223] width 476 height 14
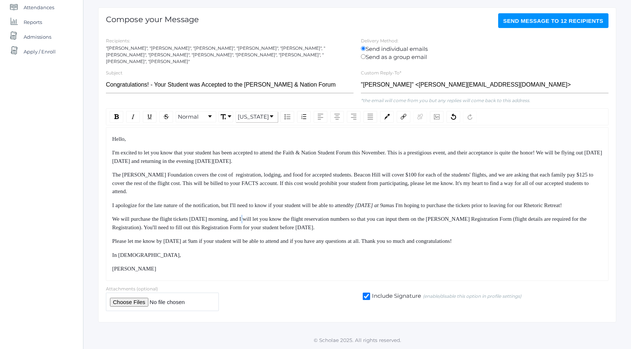
click at [253, 222] on span "We will purchase the flight tickets [DATE] morning, and I will let you know the…" at bounding box center [350, 223] width 476 height 14
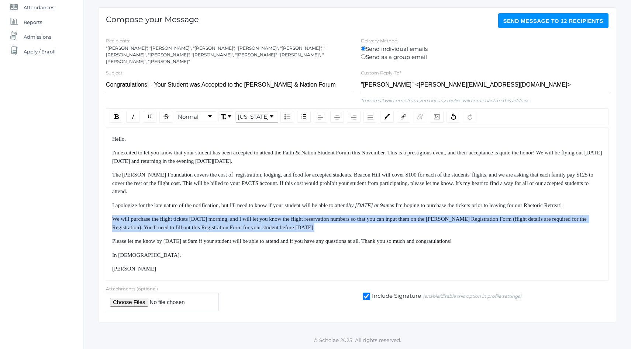
click at [253, 222] on span "We will purchase the flight tickets [DATE] morning, and I will let you know the…" at bounding box center [350, 223] width 476 height 14
click at [257, 221] on span "We will purchase the flight tickets [DATE] morning, and I will let you know the…" at bounding box center [350, 223] width 476 height 14
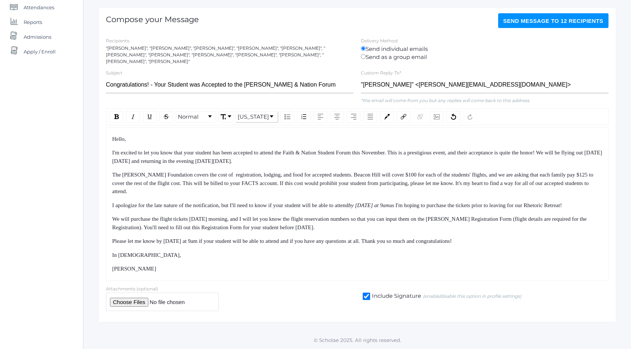
click at [257, 221] on span "We will purchase the flight tickets [DATE] morning, and I will let you know the…" at bounding box center [350, 223] width 476 height 14
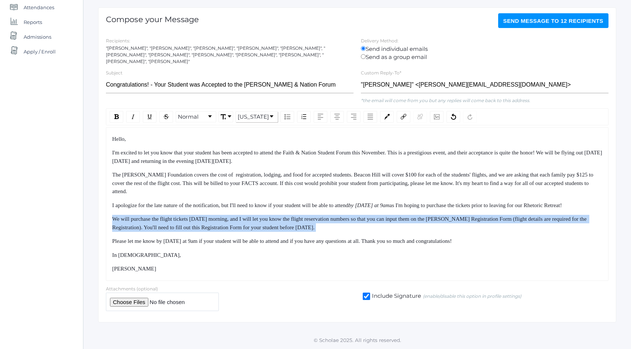
click at [242, 228] on span "We will purchase the flight tickets [DATE] morning, and I will let you know the…" at bounding box center [350, 223] width 476 height 14
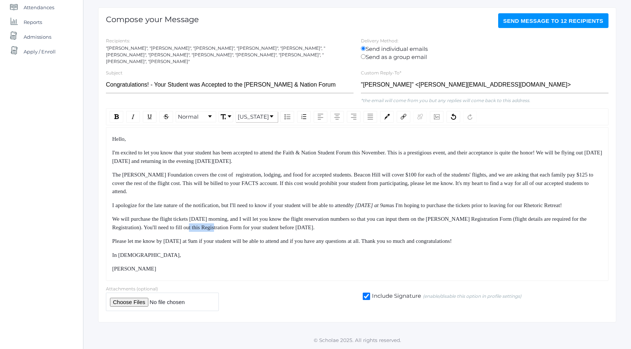
click at [242, 228] on span "We will purchase the flight tickets [DATE] morning, and I will let you know the…" at bounding box center [350, 223] width 476 height 14
click at [209, 229] on span "We will purchase the flight tickets [DATE] morning, and I will let you know the…" at bounding box center [350, 223] width 476 height 14
click at [160, 227] on span "We will purchase the flight tickets [DATE] morning, and I will let you know the…" at bounding box center [350, 223] width 476 height 14
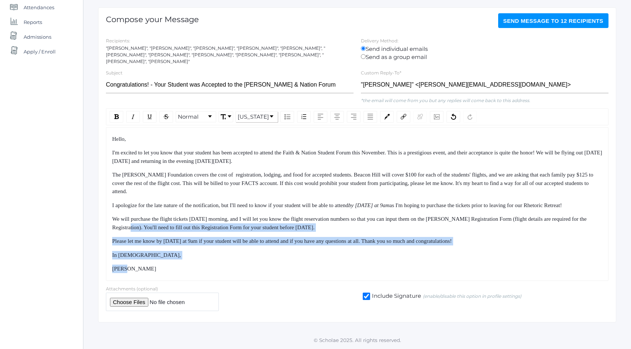
click at [360, 261] on div "Hello, I'm excited to let you know that your student has been accepted to atten…" at bounding box center [357, 204] width 490 height 138
click at [360, 262] on div "Hello, I'm excited to let you know that your student has been accepted to atten…" at bounding box center [357, 204] width 490 height 138
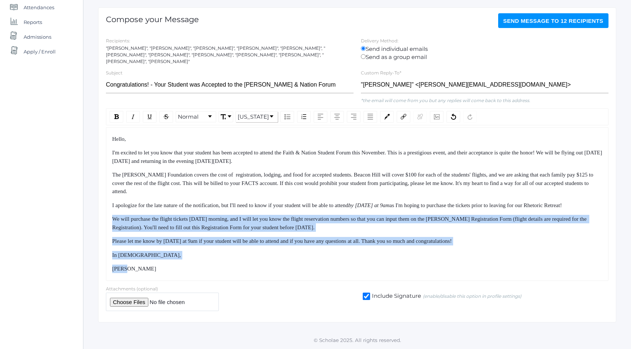
click at [341, 210] on div "Hello, I'm excited to let you know that your student has been accepted to atten…" at bounding box center [357, 204] width 490 height 138
click at [340, 205] on div "I apologize for the late nature of the notification, but I'll need to know if y…" at bounding box center [357, 205] width 490 height 8
click at [359, 266] on div "Hello, I'm excited to let you know that your student has been accepted to atten…" at bounding box center [357, 204] width 490 height 138
click at [362, 270] on div "[PERSON_NAME]" at bounding box center [357, 269] width 490 height 8
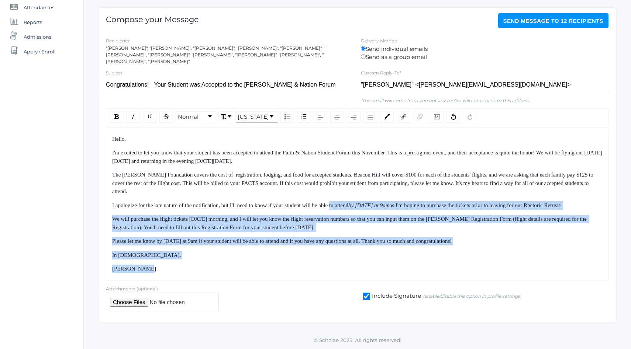
click at [348, 198] on div "Hello, I'm excited to let you know that your student has been accepted to atten…" at bounding box center [357, 204] width 490 height 138
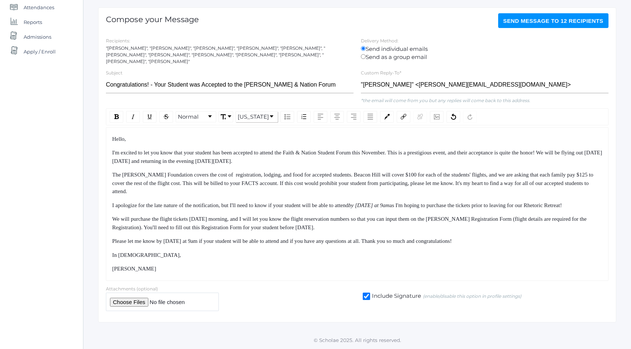
click at [113, 267] on span "[PERSON_NAME]" at bounding box center [134, 269] width 44 height 6
click at [214, 229] on span "We will purchase the flight tickets [DATE] morning, and I will let you know the…" at bounding box center [350, 223] width 476 height 14
click at [258, 225] on span "We will purchase the flight tickets [DATE] morning, and I will let you know the…" at bounding box center [350, 223] width 476 height 14
click at [403, 114] on img "rdw-link-control" at bounding box center [404, 117] width 6 height 6
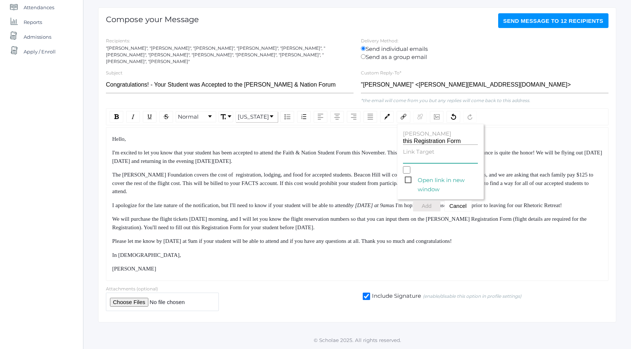
click at [418, 156] on input "Link Target" at bounding box center [440, 159] width 75 height 7
paste input "[URL][DOMAIN_NAME]"
type input "[URL][DOMAIN_NAME]"
click at [433, 201] on button "Add" at bounding box center [427, 206] width 28 height 11
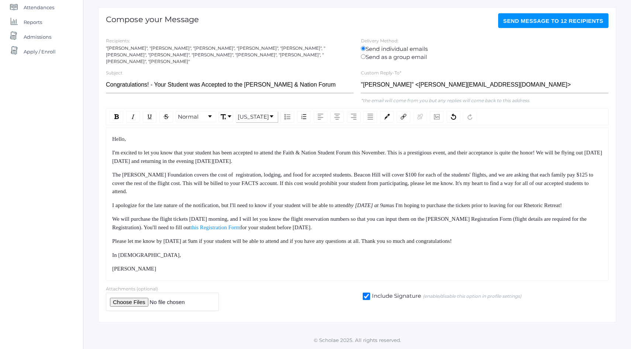
click at [319, 246] on div "Hello, I'm excited to let you know that your student has been accepted to atten…" at bounding box center [357, 204] width 490 height 138
click at [265, 228] on span "for your student before [DATE]." at bounding box center [276, 228] width 72 height 6
click at [293, 190] on div "Hello, I'm excited to let you know that your student has been accepted to atten…" at bounding box center [357, 204] width 490 height 138
click at [292, 188] on div "Hello, I'm excited to let you know that your student has been accepted to atten…" at bounding box center [357, 204] width 490 height 138
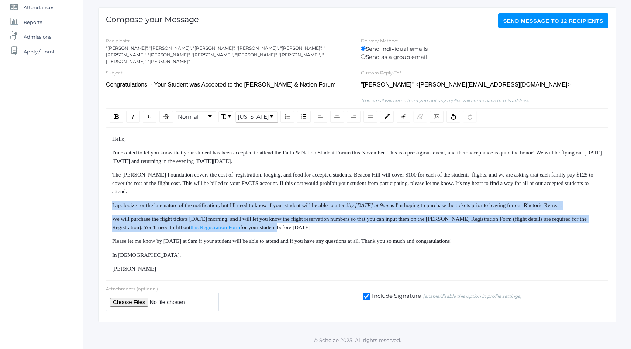
click at [307, 248] on div "Hello, I'm excited to let you know that your student has been accepted to atten…" at bounding box center [357, 204] width 490 height 138
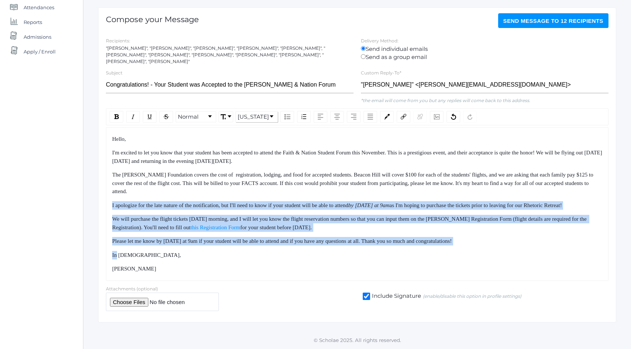
click at [308, 251] on div "Hello, I'm excited to let you know that your student has been accepted to atten…" at bounding box center [357, 204] width 490 height 138
click at [323, 256] on div "Hello, I'm excited to let you know that your student has been accepted to atten…" at bounding box center [357, 204] width 490 height 138
click at [324, 257] on div "In [DEMOGRAPHIC_DATA]," at bounding box center [357, 255] width 490 height 8
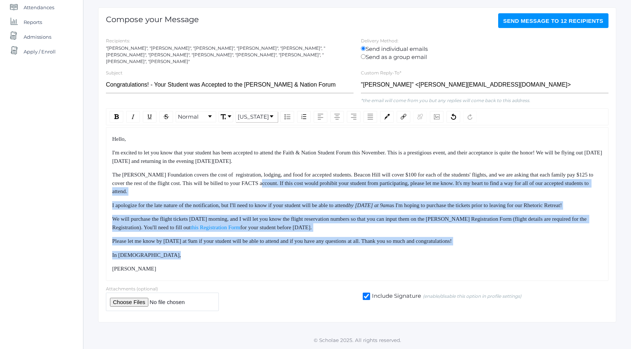
click at [297, 176] on div "Hello, I'm excited to let you know that your student has been accepted to atten…" at bounding box center [357, 204] width 490 height 138
click at [296, 174] on span "The [PERSON_NAME] Foundation covers the cost of registration, lodging, and food…" at bounding box center [353, 183] width 482 height 23
click at [321, 267] on div "Hello, I'm excited to let you know that your student has been accepted to atten…" at bounding box center [357, 204] width 490 height 138
click at [321, 267] on div "[PERSON_NAME]" at bounding box center [357, 269] width 490 height 8
click at [305, 192] on div "Hello, I'm excited to let you know that your student has been accepted to atten…" at bounding box center [357, 204] width 490 height 138
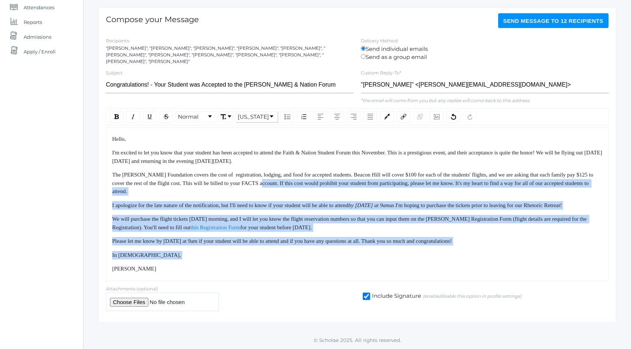
click at [304, 190] on div "Hello, I'm excited to let you know that your student has been accepted to atten…" at bounding box center [357, 204] width 490 height 138
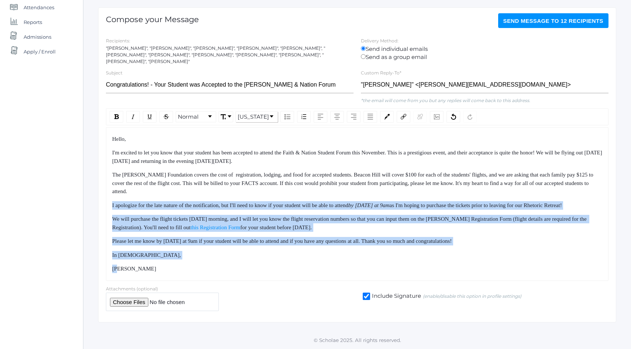
click at [327, 263] on div "Hello, I'm excited to let you know that your student has been accepted to atten…" at bounding box center [357, 204] width 490 height 138
click at [328, 264] on div "Hello, I'm excited to let you know that your student has been accepted to atten…" at bounding box center [357, 204] width 490 height 138
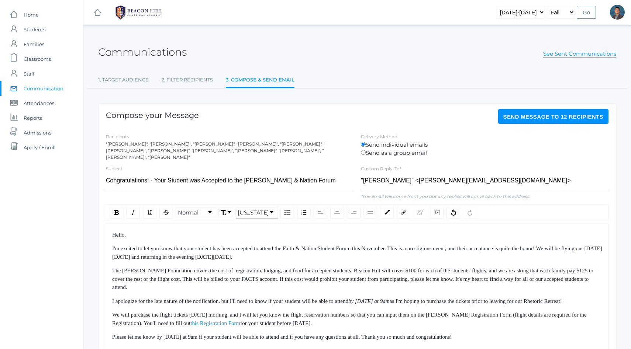
scroll to position [101, 0]
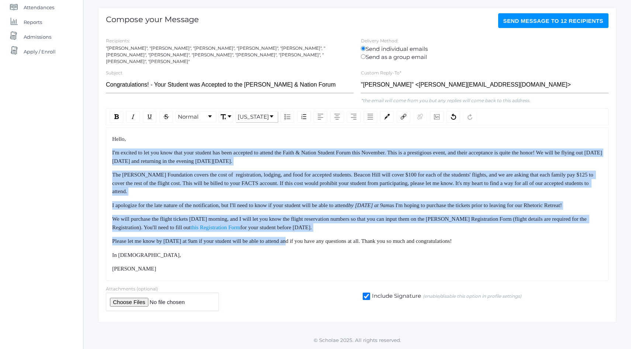
click at [300, 240] on div "Hello, I'm excited to let you know that your student has been accepted to atten…" at bounding box center [357, 204] width 490 height 138
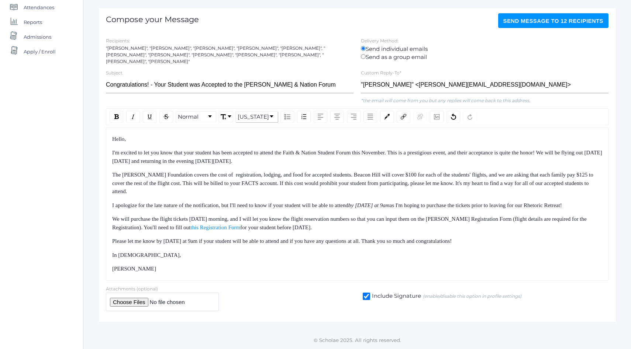
click at [301, 241] on span "Please let me know by [DATE] at 9am if your student will be able to attend and …" at bounding box center [281, 241] width 339 height 6
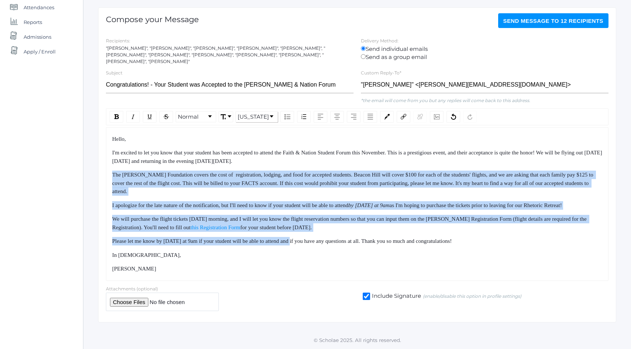
click at [281, 157] on div "Hello, I'm excited to let you know that your student has been accepted to atten…" at bounding box center [357, 204] width 490 height 138
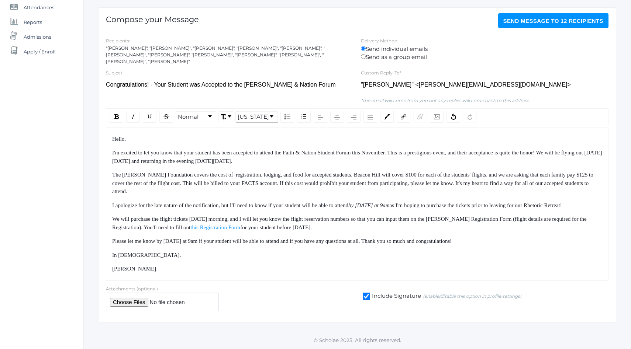
click at [279, 149] on div "I'm excited to let you know that your student has been accepted to attend the F…" at bounding box center [357, 157] width 490 height 17
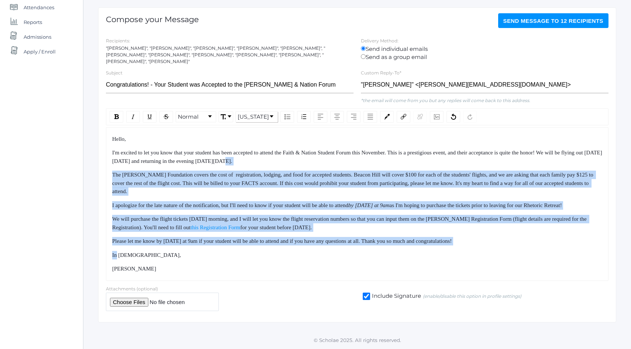
click at [312, 256] on div "Hello, I'm excited to let you know that your student has been accepted to atten…" at bounding box center [357, 204] width 490 height 138
click at [312, 257] on div "In [DEMOGRAPHIC_DATA]," at bounding box center [357, 255] width 490 height 8
click at [303, 268] on div "Hello, I'm excited to let you know that your student has been accepted to atten…" at bounding box center [357, 204] width 490 height 138
click at [303, 269] on div "[PERSON_NAME]" at bounding box center [357, 269] width 490 height 8
click at [277, 169] on div "Hello, I'm excited to let you know that your student has been accepted to atten…" at bounding box center [357, 204] width 490 height 138
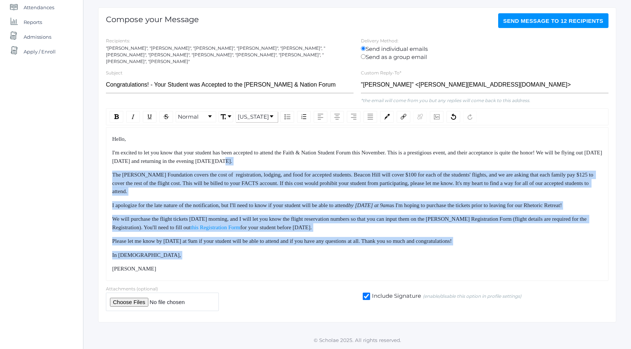
click at [276, 172] on span "The [PERSON_NAME] Foundation covers the cost of registration, lodging, and food…" at bounding box center [353, 183] width 482 height 23
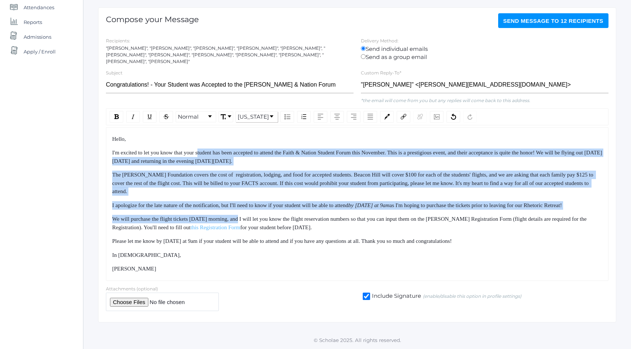
click at [249, 222] on div "Hello, I'm excited to let you know that your student has been accepted to atten…" at bounding box center [357, 204] width 490 height 138
click at [245, 154] on span "I'm excited to let you know that your student has been accepted to attend the F…" at bounding box center [357, 157] width 490 height 14
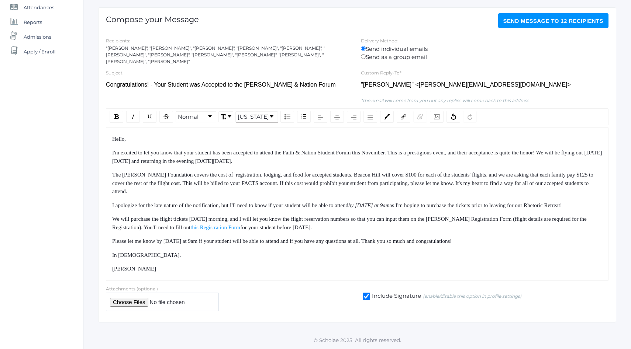
click at [303, 150] on span "I'm excited to let you know that your student has been accepted to attend the F…" at bounding box center [357, 157] width 490 height 14
drag, startPoint x: 303, startPoint y: 145, endPoint x: 369, endPoint y: 145, distance: 65.3
click at [369, 150] on span "I'm excited to let you know that your student has been accepted to attend the F…" at bounding box center [357, 157] width 490 height 14
click at [406, 111] on div "rdw-link-control" at bounding box center [404, 117] width 14 height 12
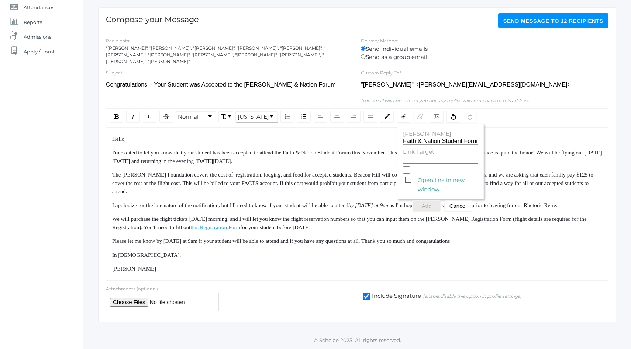
click at [427, 156] on input "Link Target" at bounding box center [440, 159] width 75 height 7
paste input "[URL][DOMAIN_NAME]"
type input "[URL][DOMAIN_NAME]"
click at [427, 201] on button "Add" at bounding box center [427, 206] width 28 height 11
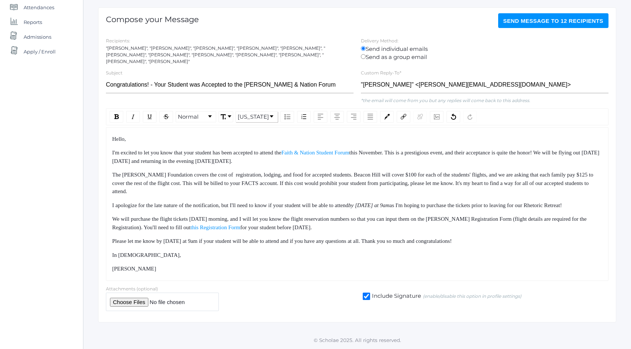
click at [377, 150] on span "this November. This is a prestigious event, and their acceptance is quite the h…" at bounding box center [355, 157] width 487 height 14
drag, startPoint x: 277, startPoint y: 144, endPoint x: 318, endPoint y: 257, distance: 120.3
click at [318, 256] on div "Hello, I'm excited to let you know that your student has been accepted to atten…" at bounding box center [357, 204] width 490 height 138
click at [318, 257] on div "In [DEMOGRAPHIC_DATA]," at bounding box center [357, 255] width 490 height 8
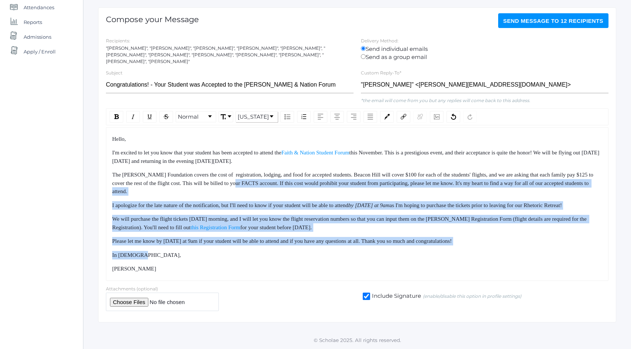
drag, startPoint x: 271, startPoint y: 173, endPoint x: 298, endPoint y: 260, distance: 91.4
click at [298, 260] on div "Hello, I'm excited to let you know that your student has been accepted to atten…" at bounding box center [357, 204] width 490 height 138
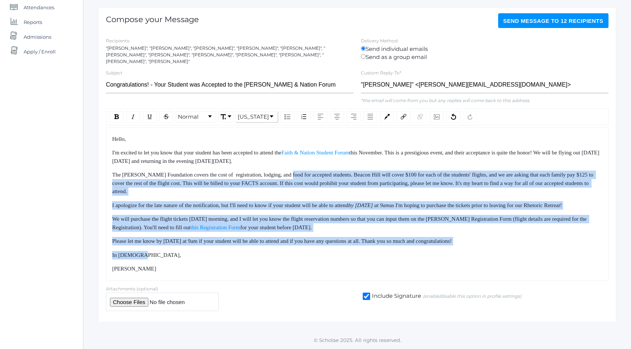
drag, startPoint x: 332, startPoint y: 147, endPoint x: 265, endPoint y: 156, distance: 67.8
click at [269, 156] on div "Hello, I'm excited to let you know that your student has been accepted to atten…" at bounding box center [357, 204] width 490 height 138
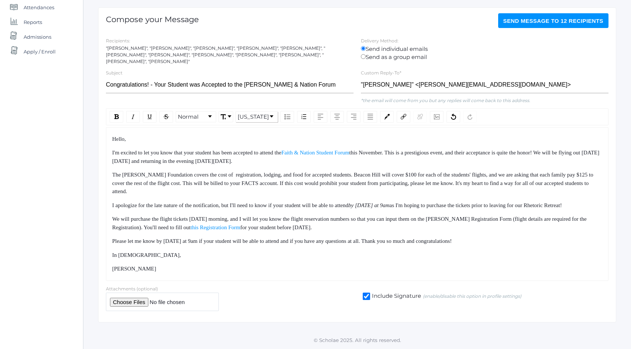
click at [265, 156] on span "this November. This is a prestigious event, and their acceptance is quite the h…" at bounding box center [355, 157] width 487 height 14
click at [540, 21] on button "Send Message to 12 recipients" at bounding box center [553, 20] width 111 height 15
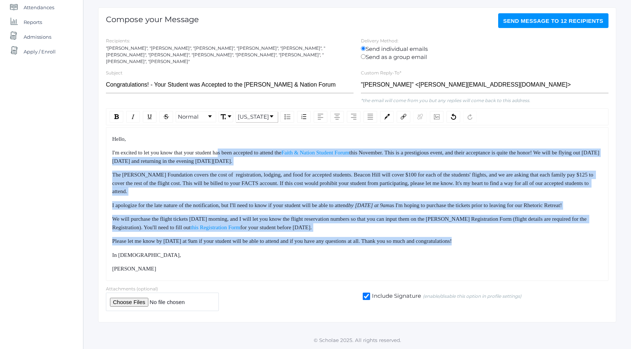
drag, startPoint x: 229, startPoint y: 145, endPoint x: 282, endPoint y: 250, distance: 117.0
click at [282, 249] on div "Hello, I'm excited to let you know that your student has been accepted to atten…" at bounding box center [357, 204] width 490 height 138
click at [282, 250] on div "Hello, I'm excited to let you know that your student has been accepted to atten…" at bounding box center [357, 204] width 490 height 138
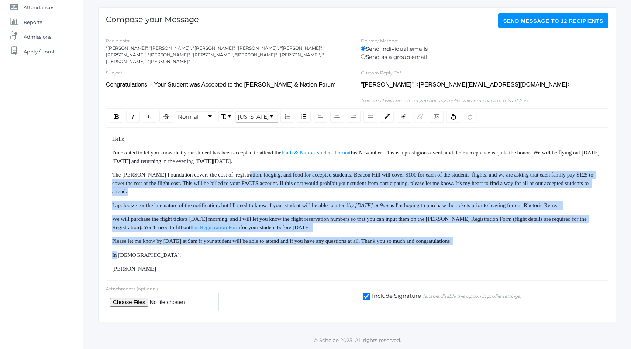
drag, startPoint x: 282, startPoint y: 250, endPoint x: 255, endPoint y: 154, distance: 99.3
click at [255, 155] on div "Hello, I'm excited to let you know that your student has been accepted to atten…" at bounding box center [357, 204] width 490 height 138
click at [255, 154] on span "this November. This is a prestigious event, and their acceptance is quite the h…" at bounding box center [355, 157] width 487 height 14
drag, startPoint x: 255, startPoint y: 154, endPoint x: 288, endPoint y: 271, distance: 121.1
click at [287, 270] on div "Hello, I'm excited to let you know that your student has been accepted to atten…" at bounding box center [357, 204] width 490 height 138
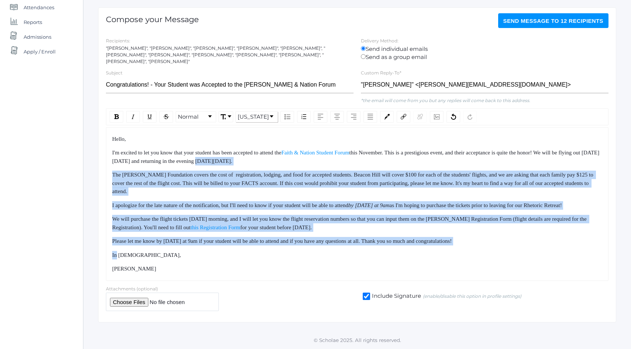
click at [288, 271] on div "[PERSON_NAME]" at bounding box center [357, 269] width 490 height 8
drag, startPoint x: 288, startPoint y: 271, endPoint x: 257, endPoint y: 164, distance: 110.9
click at [258, 166] on div "Hello, I'm excited to let you know that your student has been accepted to atten…" at bounding box center [357, 204] width 490 height 138
click at [257, 172] on span "The [PERSON_NAME] Foundation covers the cost of registration, lodging, and food…" at bounding box center [353, 183] width 482 height 23
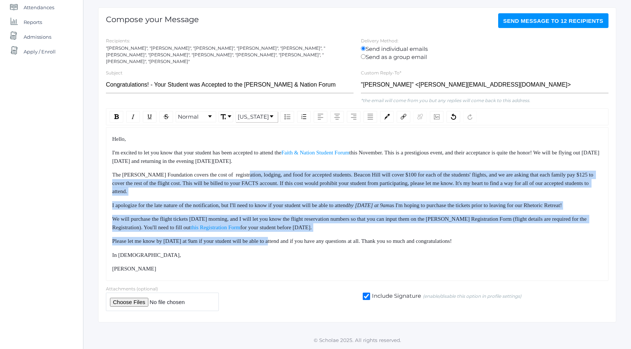
drag, startPoint x: 257, startPoint y: 164, endPoint x: 287, endPoint y: 274, distance: 114.2
click at [282, 264] on div "Hello, I'm excited to let you know that your student has been accepted to atten…" at bounding box center [357, 204] width 490 height 138
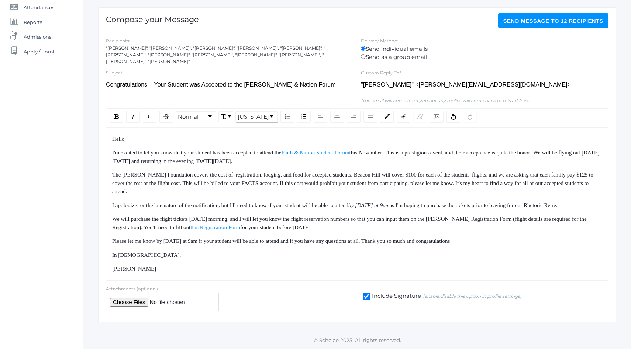
click at [287, 274] on div "Hello, I'm excited to let you know that your student has been accepted to atten…" at bounding box center [357, 204] width 502 height 154
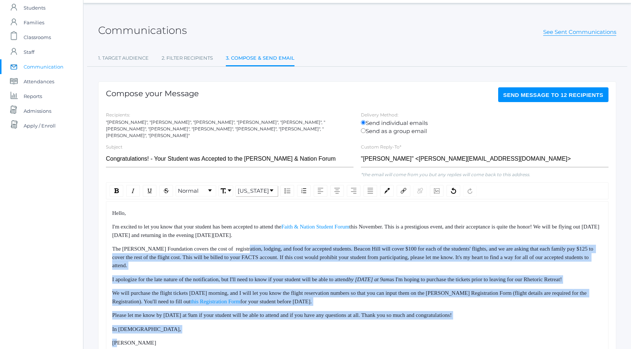
scroll to position [13, 0]
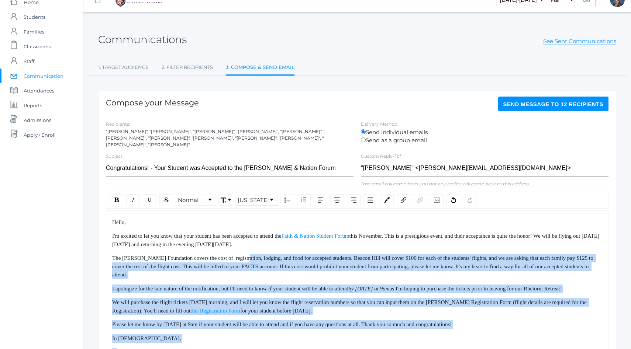
click at [259, 266] on span "The [PERSON_NAME] Foundation covers the cost of registration, lodging, and food…" at bounding box center [353, 266] width 482 height 23
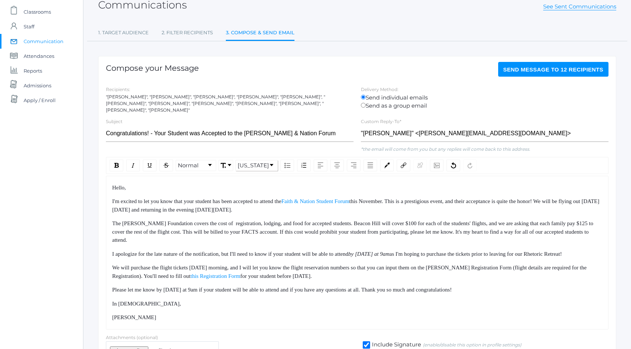
scroll to position [80, 0]
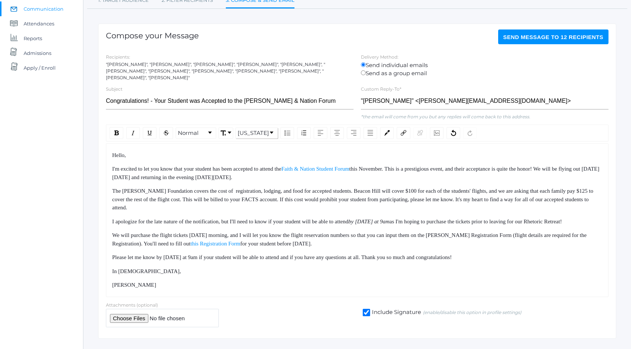
click at [553, 34] on span "Send Message to 12 recipients" at bounding box center [553, 37] width 100 height 6
